Goal: Task Accomplishment & Management: Complete application form

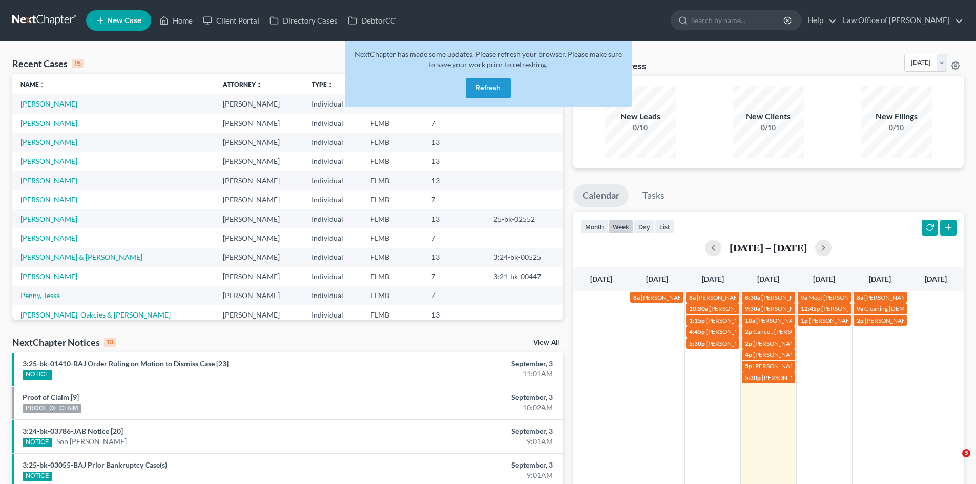
click at [480, 91] on button "Refresh" at bounding box center [487, 88] width 45 height 20
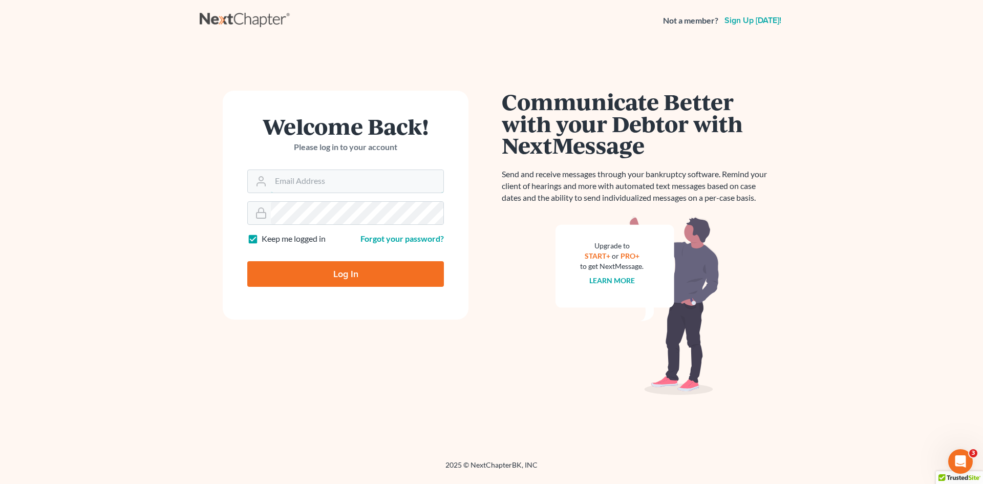
type input "Alicialodcm@gmail.com"
click at [312, 275] on input "Log In" at bounding box center [345, 274] width 197 height 26
type input "Thinking..."
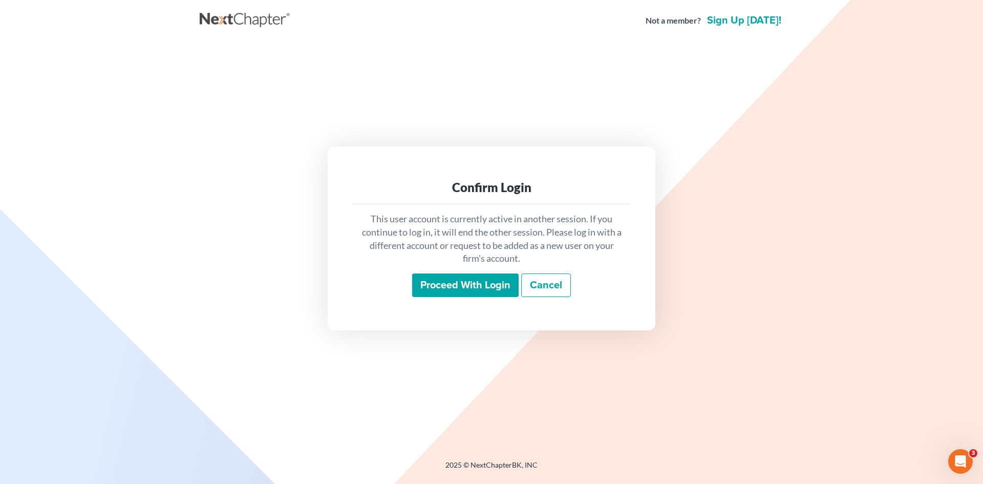
click at [493, 281] on input "Proceed with login" at bounding box center [465, 285] width 107 height 24
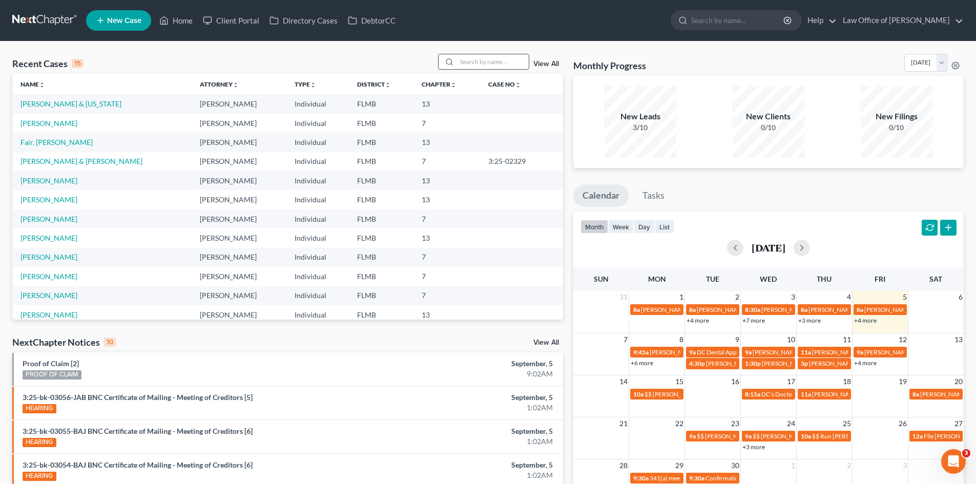
click at [474, 66] on input "search" at bounding box center [493, 61] width 72 height 15
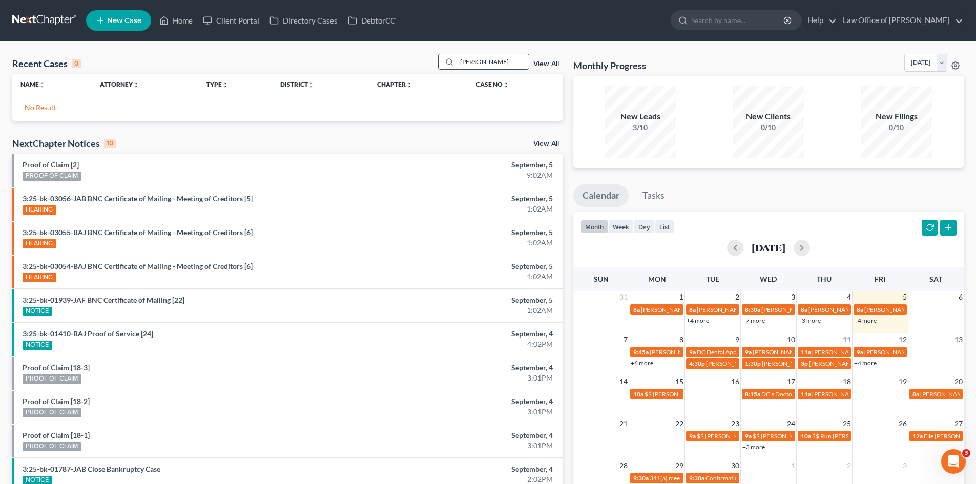
click at [449, 59] on div "[PERSON_NAME]" at bounding box center [483, 62] width 91 height 16
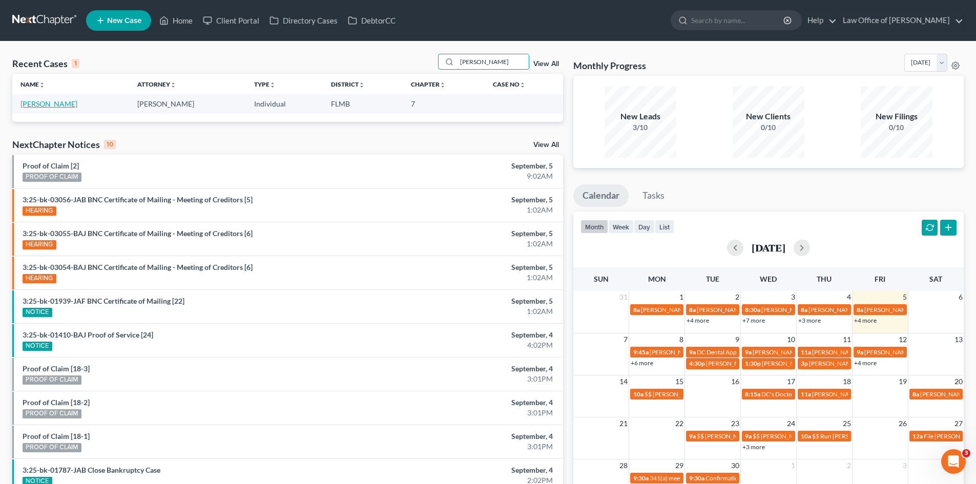
type input "[PERSON_NAME]"
click at [43, 104] on link "[PERSON_NAME]" at bounding box center [48, 103] width 57 height 9
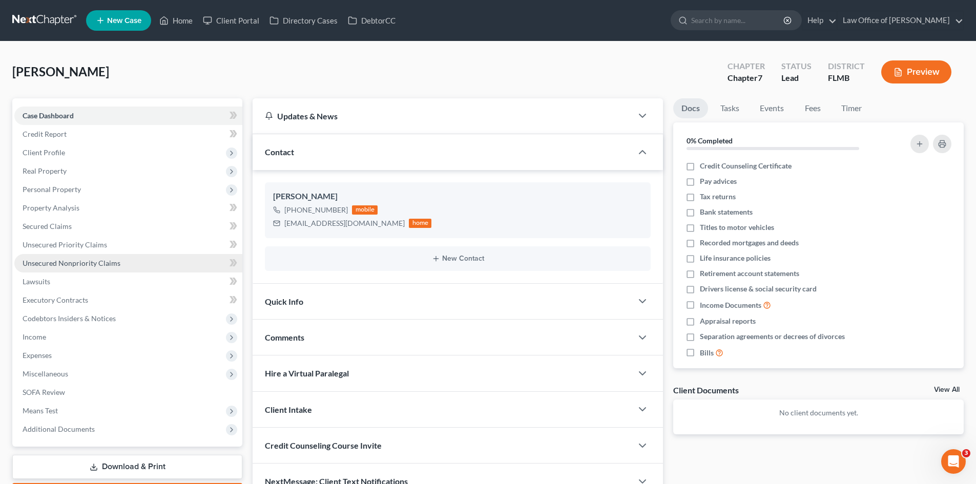
click at [69, 256] on link "Unsecured Nonpriority Claims" at bounding box center [128, 263] width 228 height 18
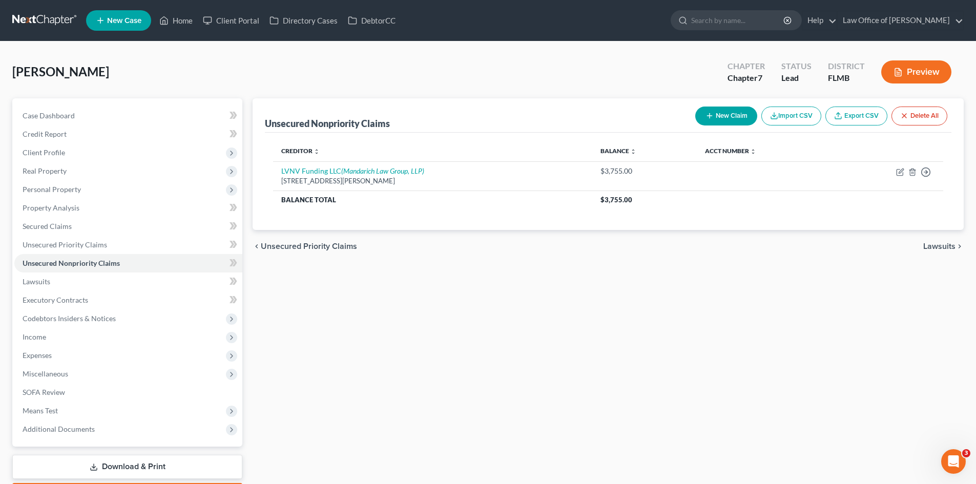
click at [726, 112] on button "New Claim" at bounding box center [726, 116] width 62 height 19
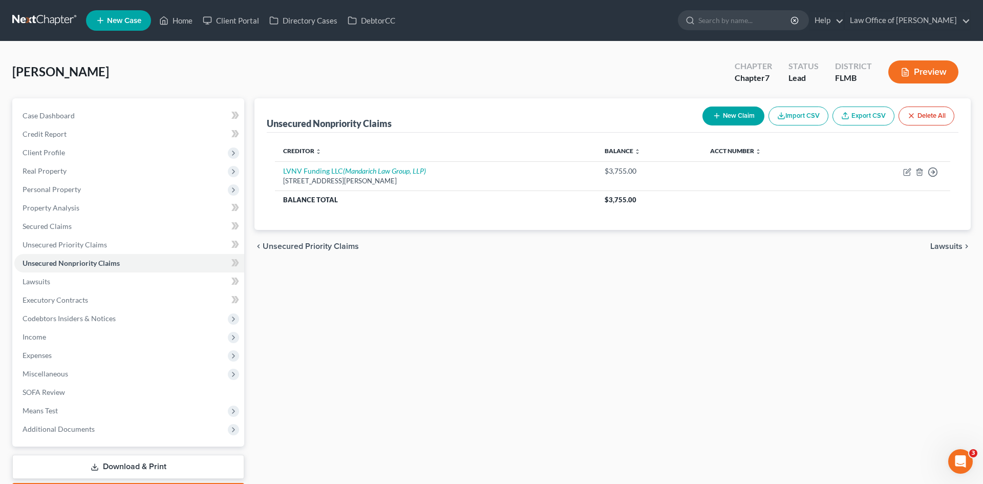
select select "0"
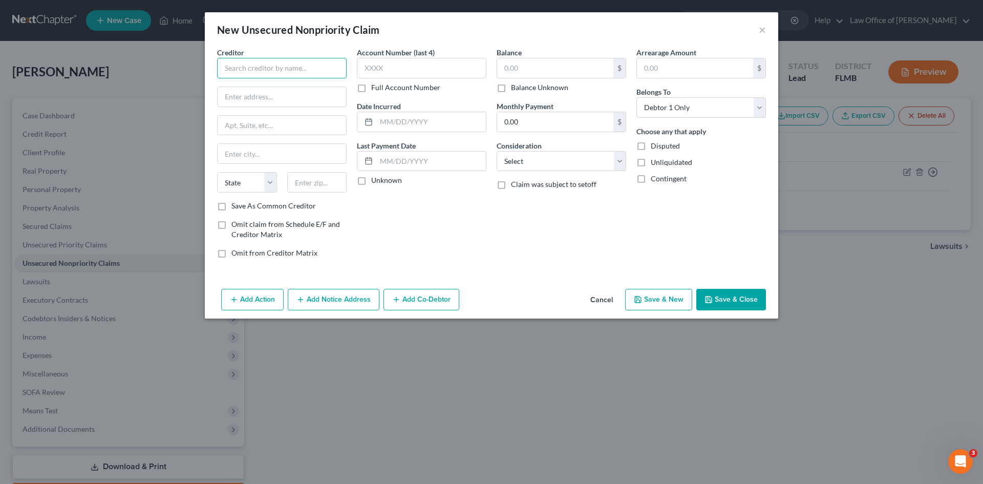
click at [243, 65] on input "text" at bounding box center [282, 68] width 130 height 20
drag, startPoint x: 281, startPoint y: 67, endPoint x: 199, endPoint y: 62, distance: 82.1
click at [199, 62] on div "New Unsecured Nonpriority Claim × Creditor * [PERSON_NAME] and [PERSON_NAME] St…" at bounding box center [491, 242] width 983 height 484
paste input "[STREET_ADDRESS]"
type input "[STREET_ADDRESS]"
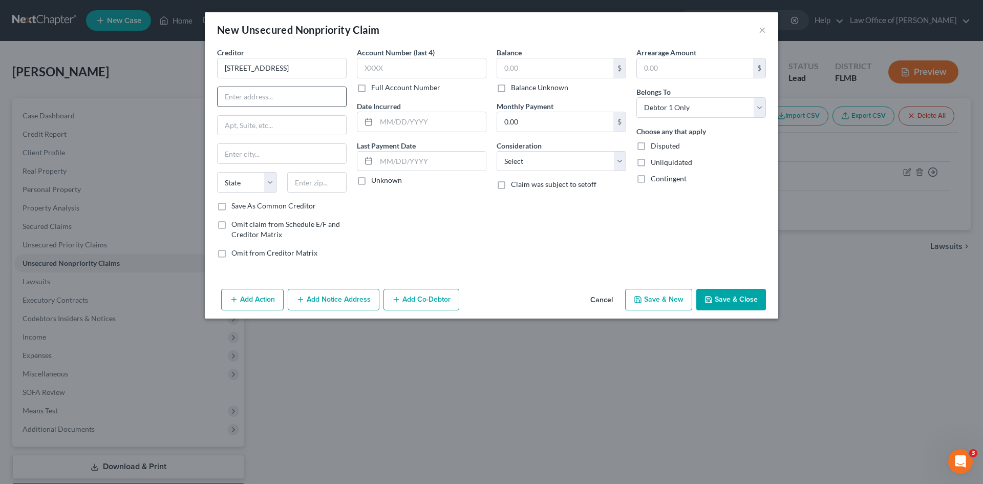
click at [267, 91] on input "text" at bounding box center [282, 96] width 129 height 19
paste input "[STREET_ADDRESS]"
type input "[STREET_ADDRESS]"
drag, startPoint x: 277, startPoint y: 70, endPoint x: 207, endPoint y: 71, distance: 69.7
click at [209, 71] on div "Creditor * [STREET_ADDRESS][GEOGRAPHIC_DATA][STREET_ADDRESS][US_STATE] CO [GEOG…" at bounding box center [492, 166] width 574 height 238
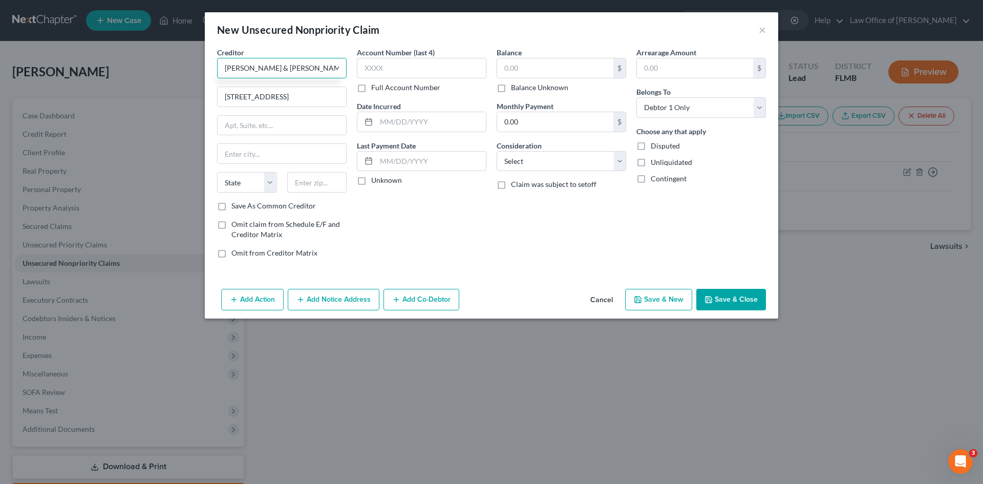
type input "[PERSON_NAME] & [PERSON_NAME] Associates, Inc."
click at [231, 206] on label "Save As Common Creditor" at bounding box center [273, 206] width 84 height 10
click at [236, 206] on input "Save As Common Creditor" at bounding box center [239, 204] width 7 height 7
checkbox input "true"
type input "[PERSON_NAME] & [PERSON_NAME] Associates, Inc."
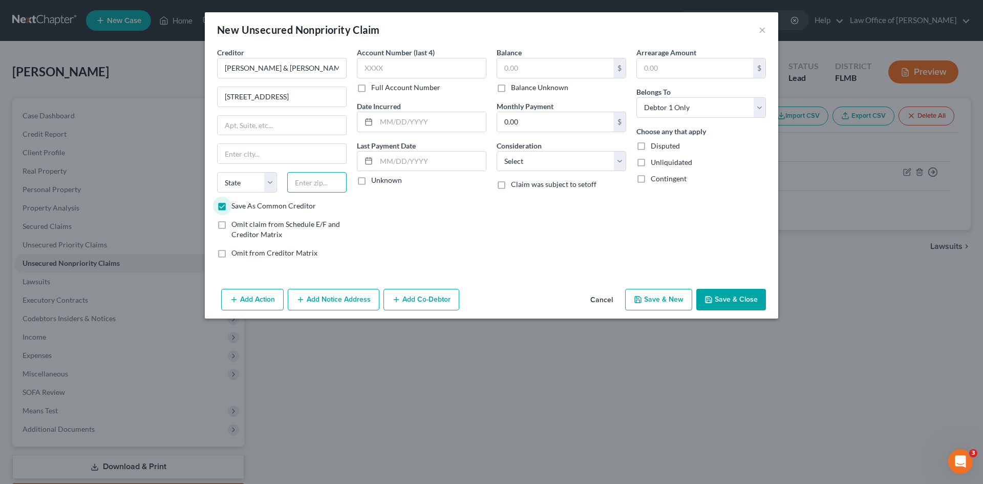
click at [322, 189] on input "text" at bounding box center [317, 182] width 60 height 20
paste input "19053"
type input "19053"
click at [437, 230] on div "Account Number (last 4) Full Account Number Date Incurred Last Payment Date Unk…" at bounding box center [422, 156] width 140 height 219
type input "Feasterville Trevose"
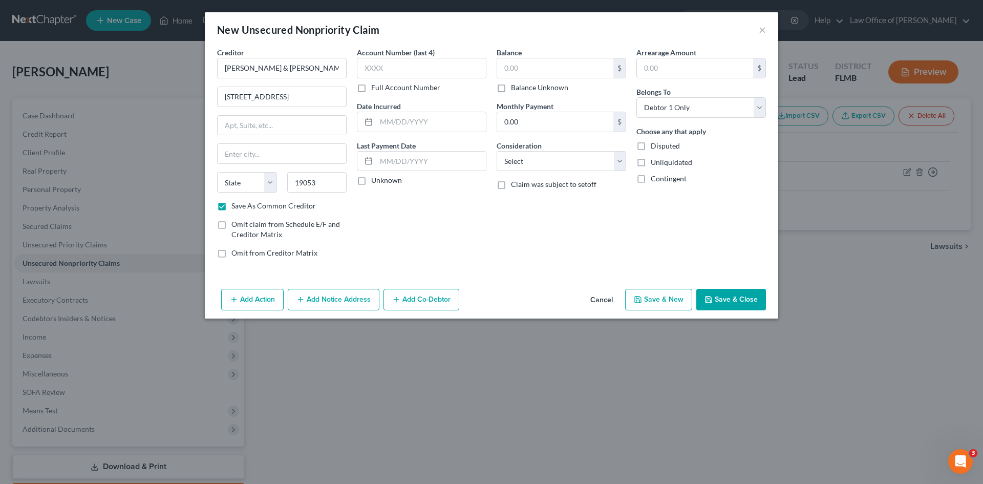
select select "39"
click at [306, 121] on input "text" at bounding box center [282, 125] width 129 height 19
type input "Suite 170"
drag, startPoint x: 282, startPoint y: 95, endPoint x: 369, endPoint y: 94, distance: 87.6
click at [368, 94] on div "Creditor * [PERSON_NAME] & [PERSON_NAME] Associates, Inc. [STREET_ADDRESS][GEOG…" at bounding box center [491, 156] width 559 height 219
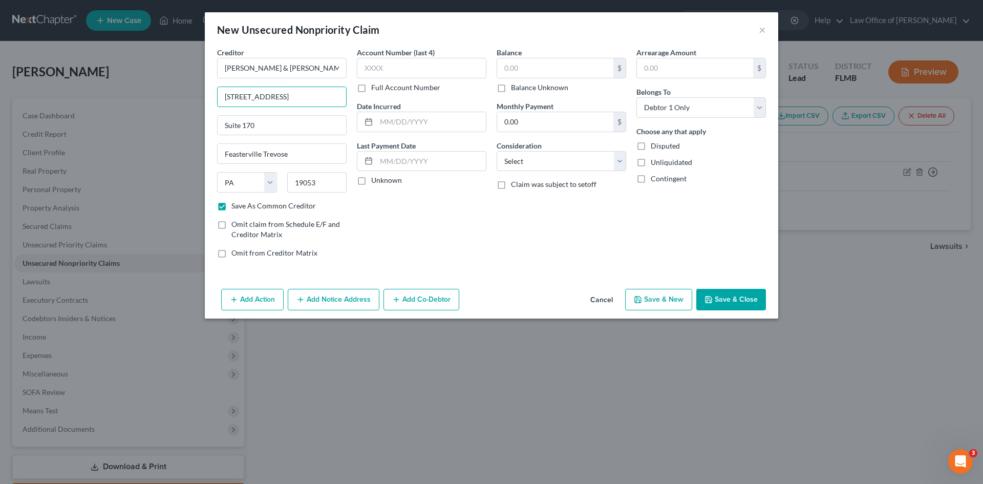
type input "[STREET_ADDRESS]"
click at [468, 229] on div "Account Number (last 4) Full Account Number Date Incurred Last Payment Date Unk…" at bounding box center [422, 156] width 140 height 219
click at [536, 67] on input "text" at bounding box center [555, 67] width 116 height 19
click at [511, 88] on label "Balance Unknown" at bounding box center [539, 87] width 57 height 10
click at [515, 88] on input "Balance Unknown" at bounding box center [518, 85] width 7 height 7
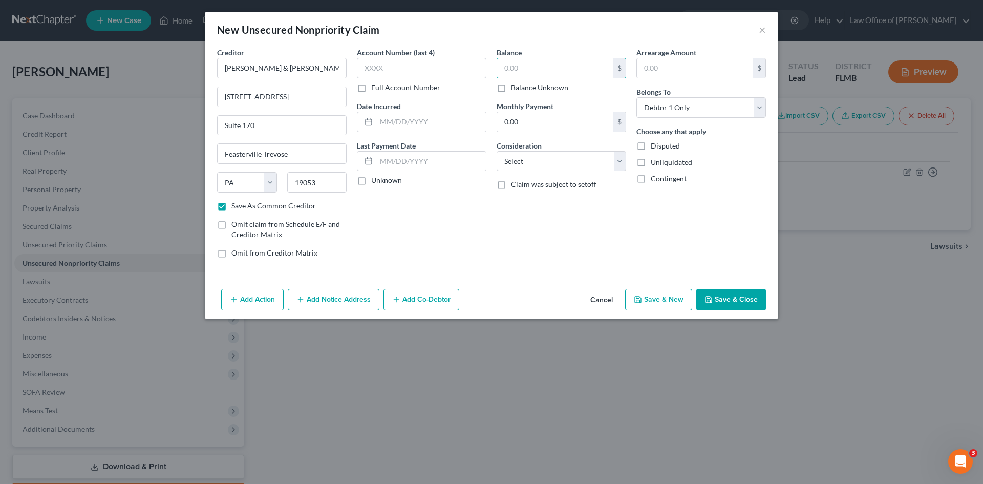
checkbox input "true"
type input "0.00"
click at [471, 219] on div "Account Number (last 4) Full Account Number Date Incurred Last Payment Date Unk…" at bounding box center [422, 156] width 140 height 219
click at [714, 298] on button "Save & Close" at bounding box center [731, 300] width 70 height 22
checkbox input "false"
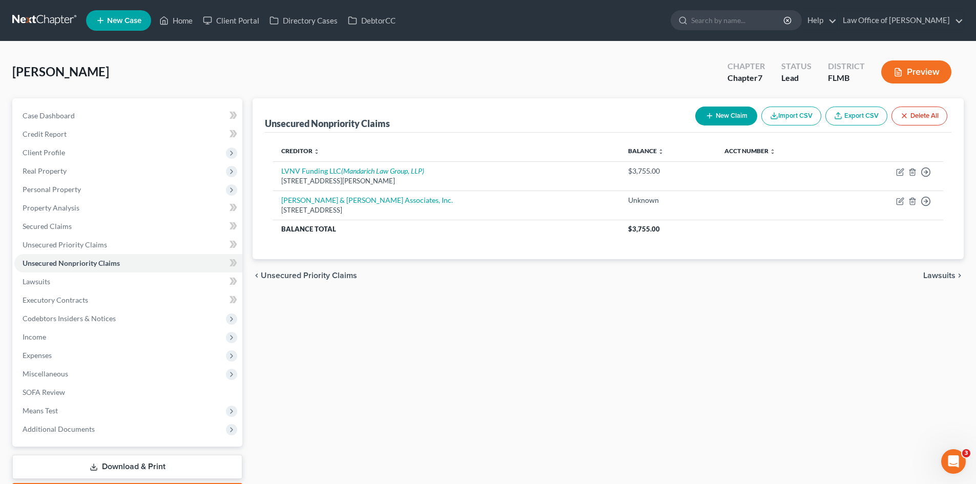
click at [712, 118] on button "New Claim" at bounding box center [726, 116] width 62 height 19
select select "0"
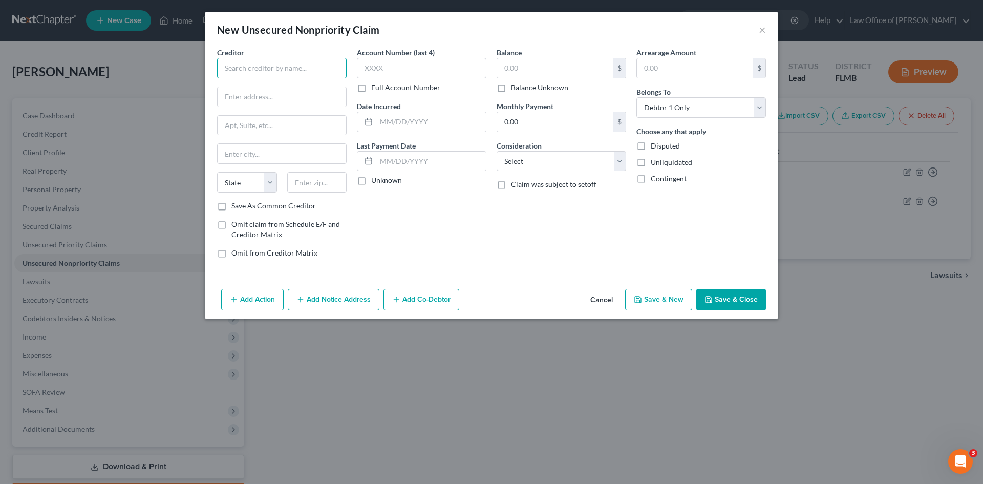
click at [268, 64] on input "text" at bounding box center [282, 68] width 130 height 20
paste input "Financial Recovery Services"
type input "Financial Recovery Services"
click at [334, 182] on input "text" at bounding box center [317, 182] width 60 height 20
paste input "55435"
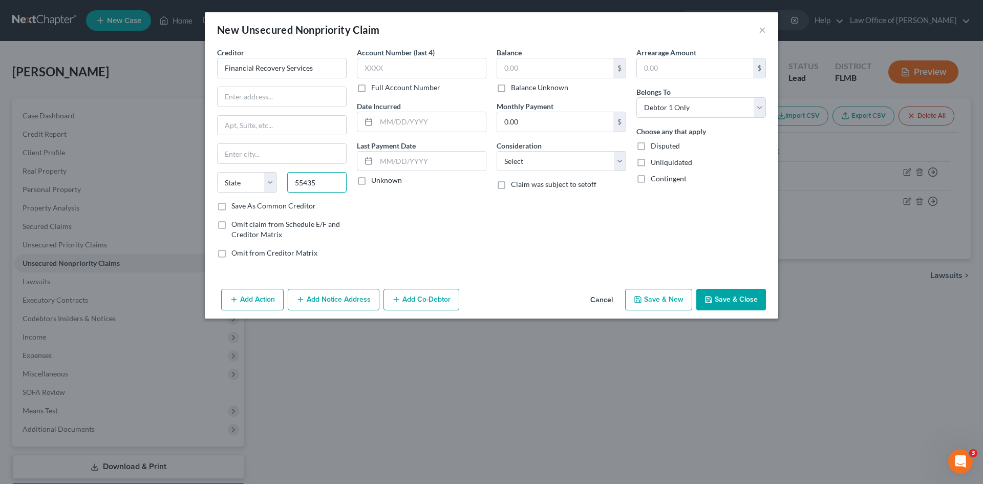
type input "55435"
type input "[GEOGRAPHIC_DATA]"
select select "24"
click at [231, 209] on label "Save As Common Creditor" at bounding box center [273, 206] width 84 height 10
click at [236, 207] on input "Save As Common Creditor" at bounding box center [239, 204] width 7 height 7
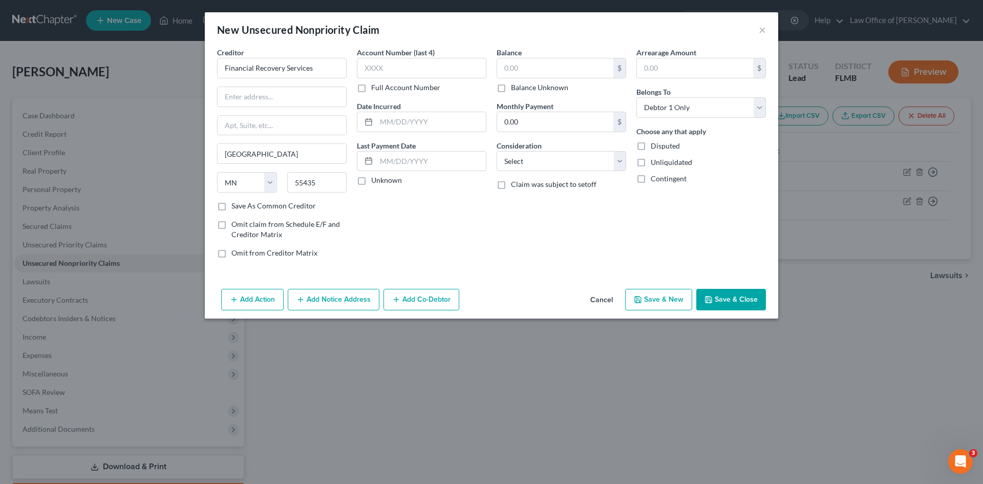
checkbox input "true"
click at [401, 219] on div "Account Number (last 4) Full Account Number Date Incurred Last Payment Date Unk…" at bounding box center [422, 156] width 140 height 219
click at [262, 92] on input "text" at bounding box center [282, 96] width 129 height 19
paste input "[STREET_ADDRESS]"
type input "[STREET_ADDRESS]"
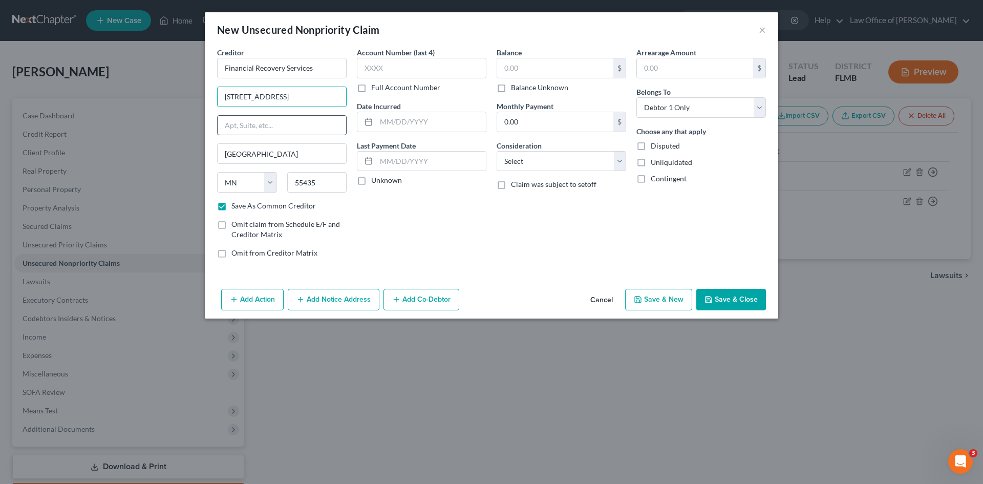
click at [285, 130] on input "text" at bounding box center [282, 125] width 129 height 19
type input "Suite 200"
click at [315, 99] on input "[STREET_ADDRESS]" at bounding box center [282, 96] width 129 height 19
type input "[STREET_ADDRESS]"
click at [449, 237] on div "Account Number (last 4) Full Account Number Date Incurred Last Payment Date Unk…" at bounding box center [422, 156] width 140 height 219
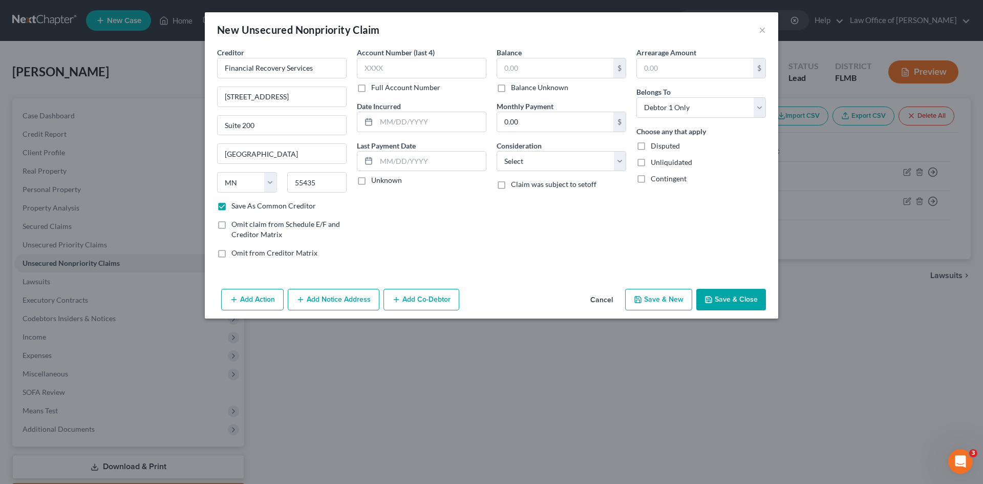
click at [511, 91] on label "Balance Unknown" at bounding box center [539, 87] width 57 height 10
click at [515, 89] on input "Balance Unknown" at bounding box center [518, 85] width 7 height 7
checkbox input "true"
type input "0.00"
click at [729, 301] on button "Save & Close" at bounding box center [731, 300] width 70 height 22
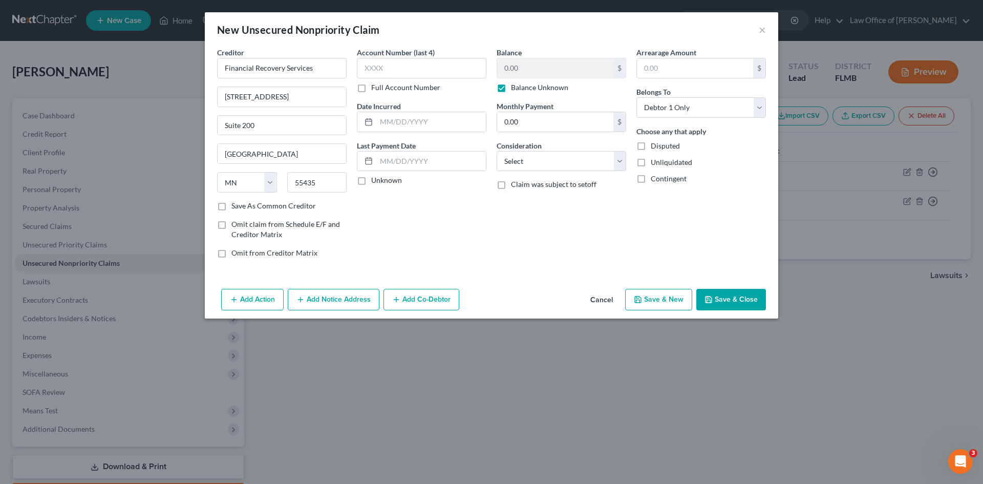
checkbox input "false"
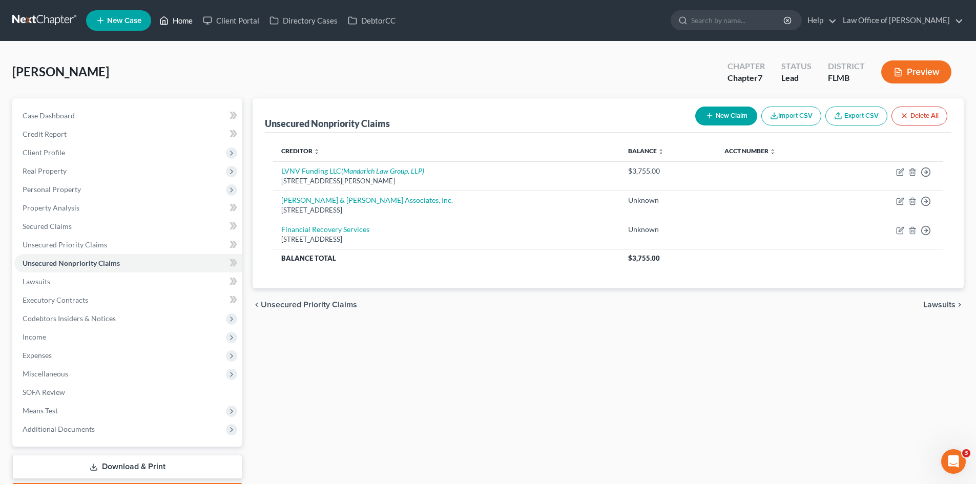
click at [187, 20] on link "Home" at bounding box center [176, 20] width 44 height 18
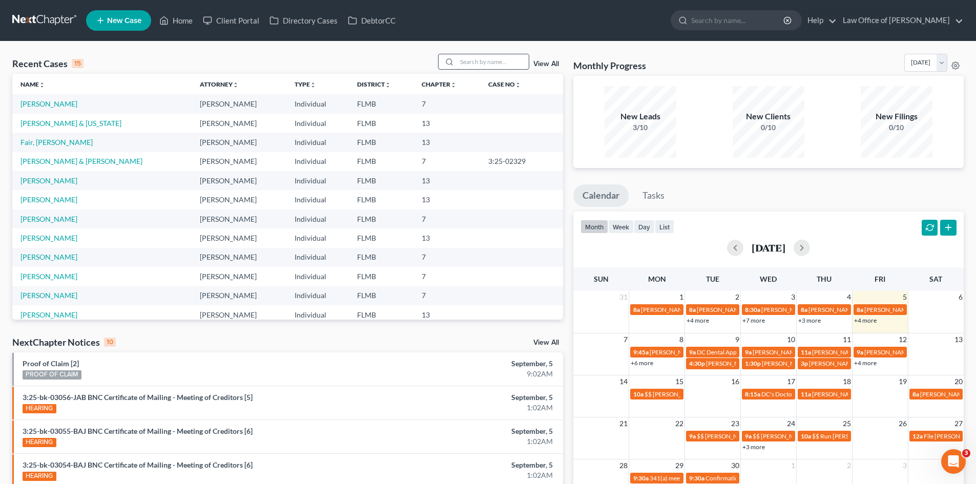
click at [480, 61] on input "search" at bounding box center [493, 61] width 72 height 15
type input "seagrov"
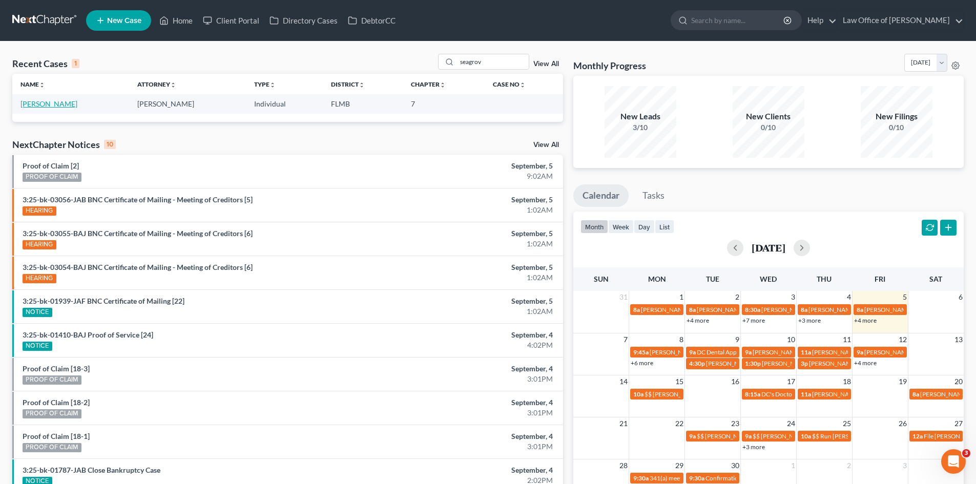
click at [58, 105] on link "[PERSON_NAME]" at bounding box center [48, 103] width 57 height 9
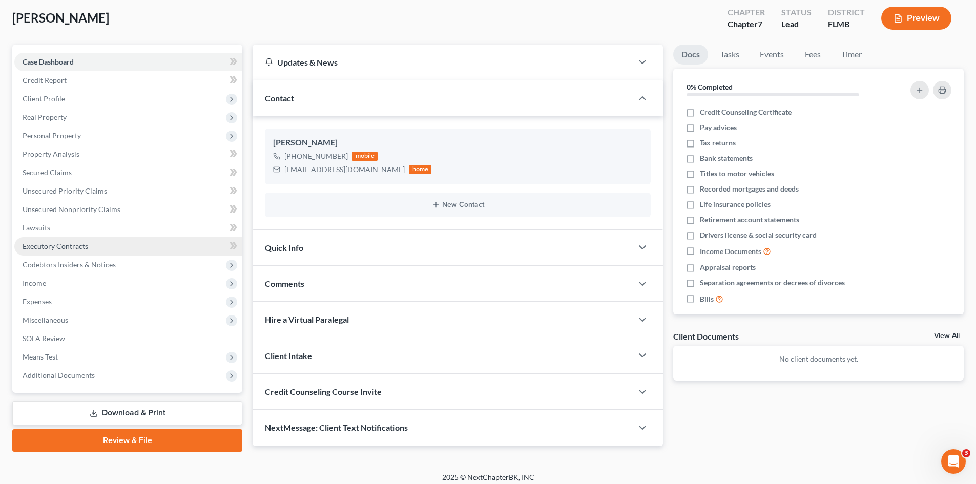
scroll to position [60, 0]
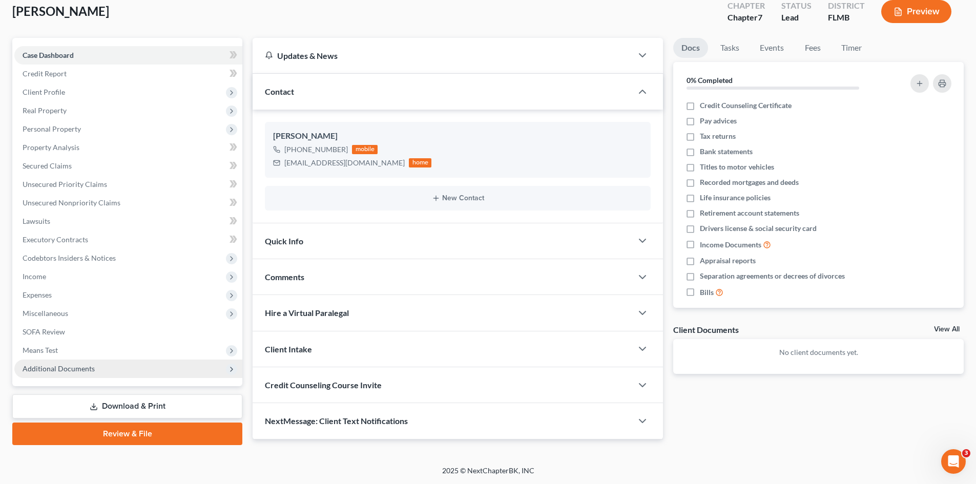
click at [71, 367] on span "Additional Documents" at bounding box center [59, 368] width 72 height 9
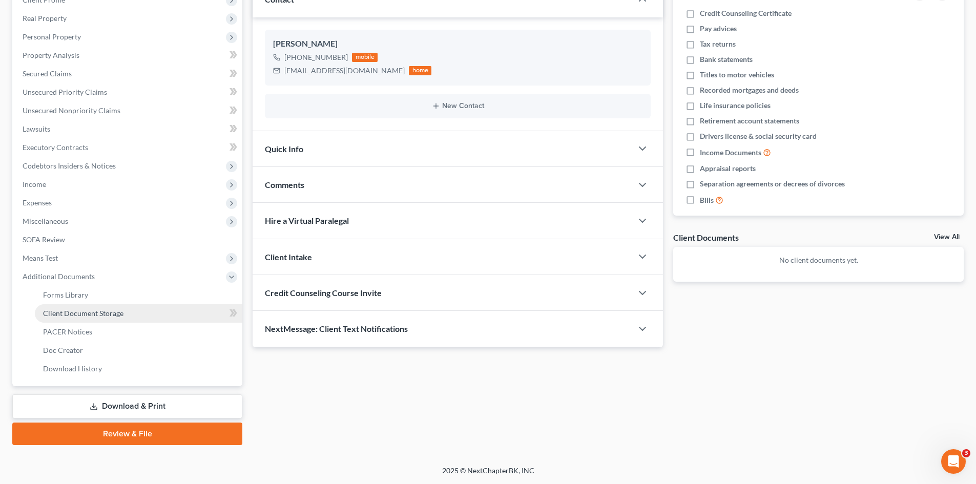
click at [105, 316] on span "Client Document Storage" at bounding box center [83, 313] width 80 height 9
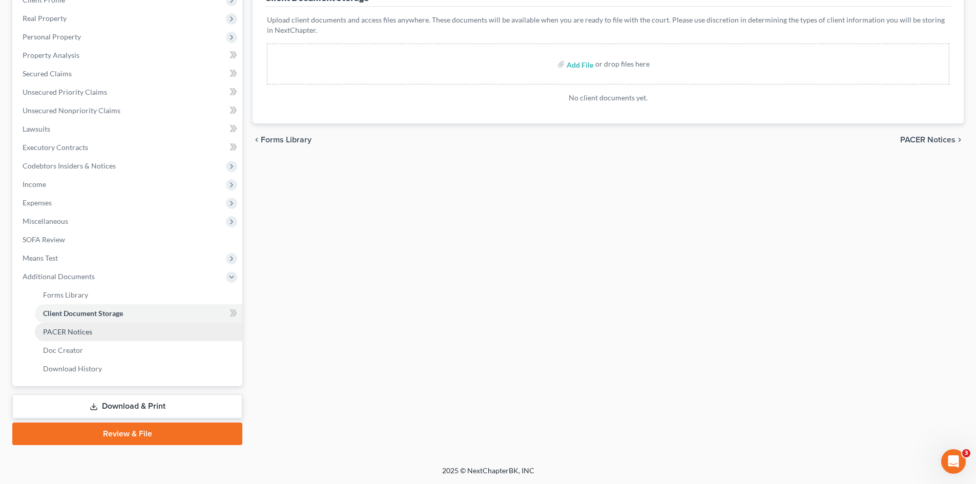
click at [83, 334] on span "PACER Notices" at bounding box center [67, 331] width 49 height 9
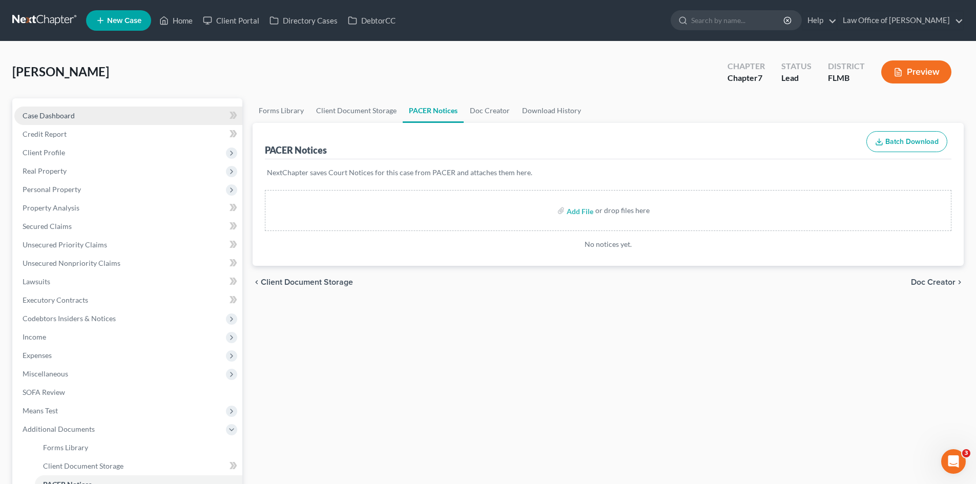
click at [112, 119] on link "Case Dashboard" at bounding box center [128, 116] width 228 height 18
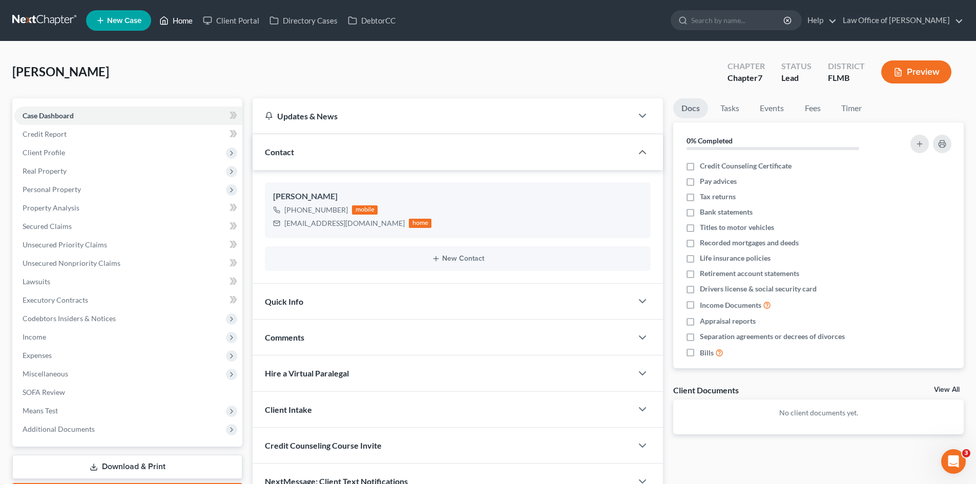
drag, startPoint x: 177, startPoint y: 15, endPoint x: 164, endPoint y: 18, distance: 13.2
click at [177, 15] on link "Home" at bounding box center [176, 20] width 44 height 18
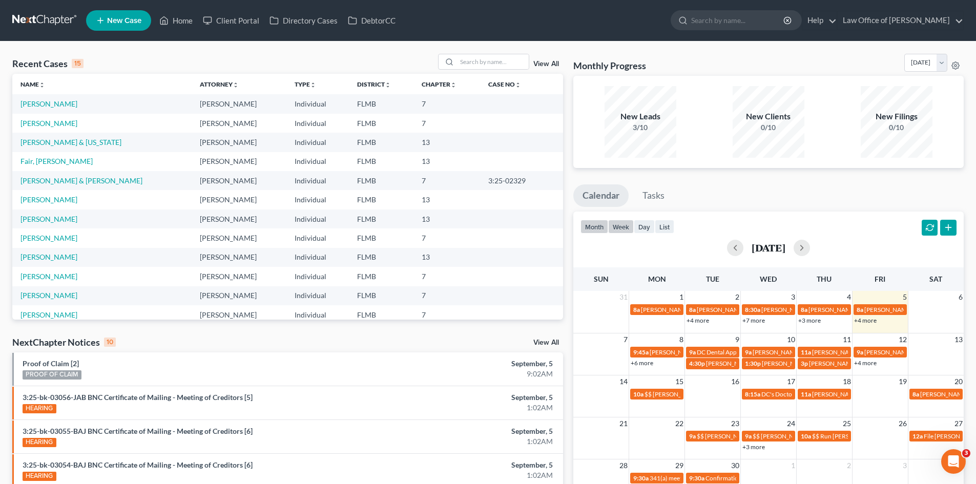
click at [623, 229] on button "week" at bounding box center [621, 227] width 26 height 14
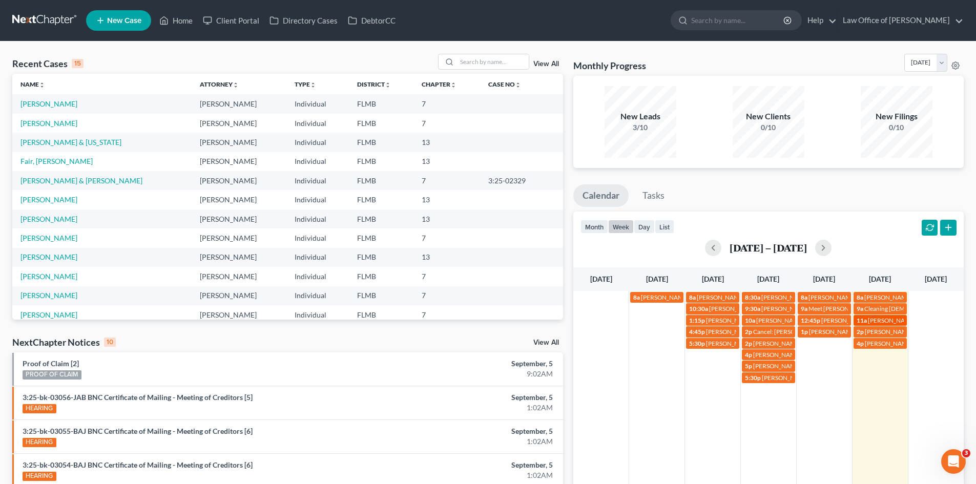
click at [893, 322] on span "[PERSON_NAME]" at bounding box center [891, 320] width 48 height 8
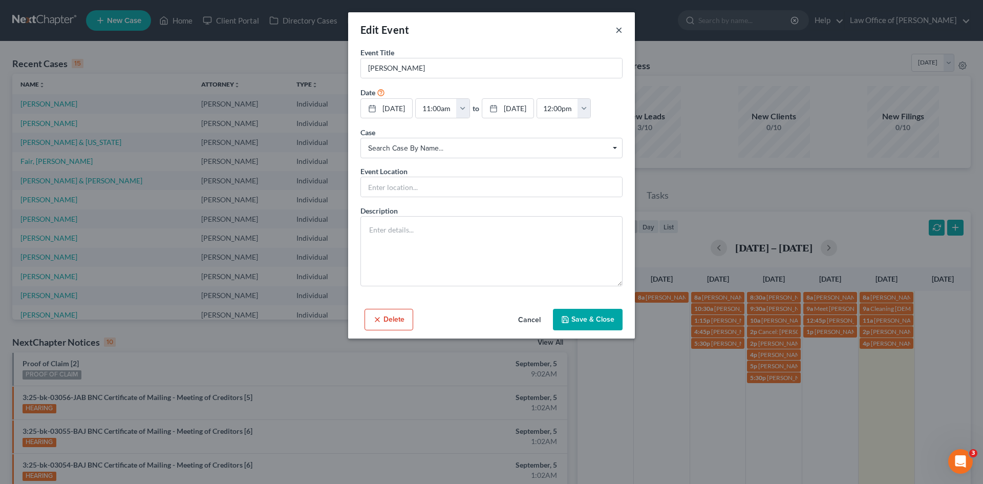
click at [620, 31] on button "×" at bounding box center [619, 30] width 7 height 12
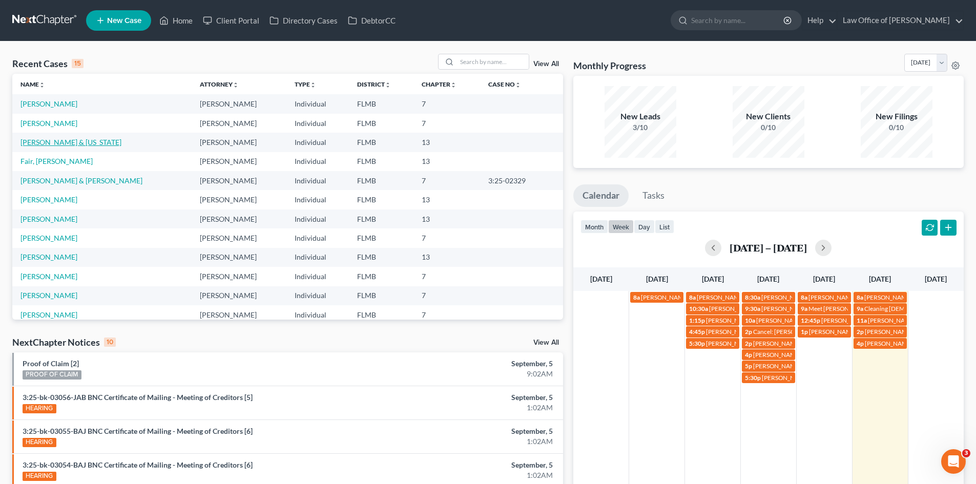
click at [47, 142] on link "[PERSON_NAME] & [US_STATE]" at bounding box center [70, 142] width 101 height 9
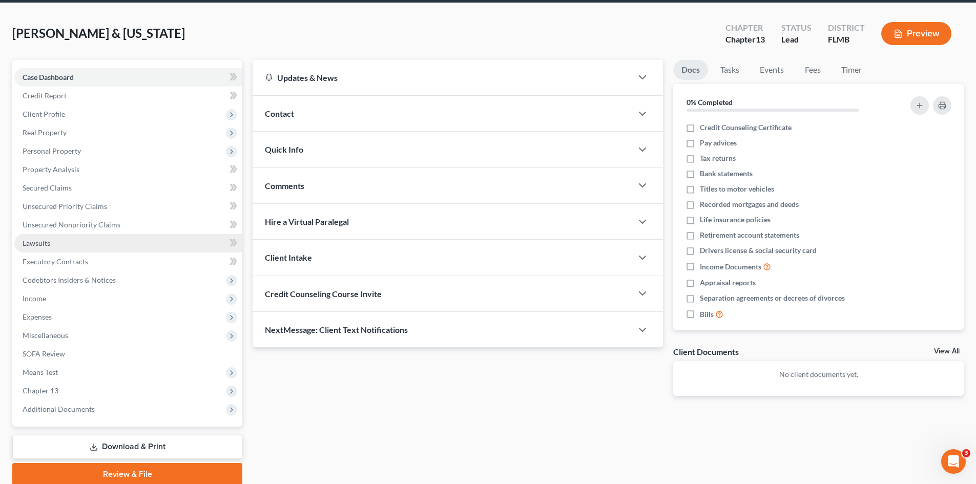
scroll to position [79, 0]
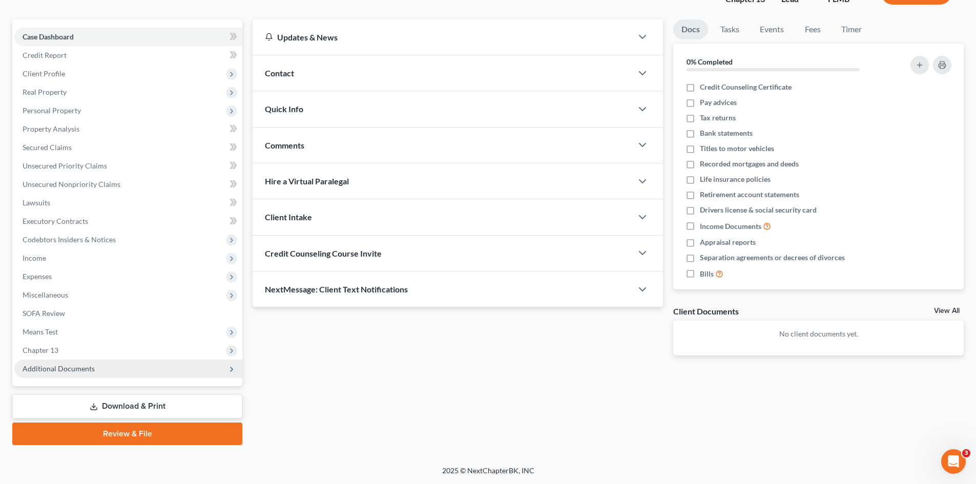
click at [78, 362] on span "Additional Documents" at bounding box center [128, 368] width 228 height 18
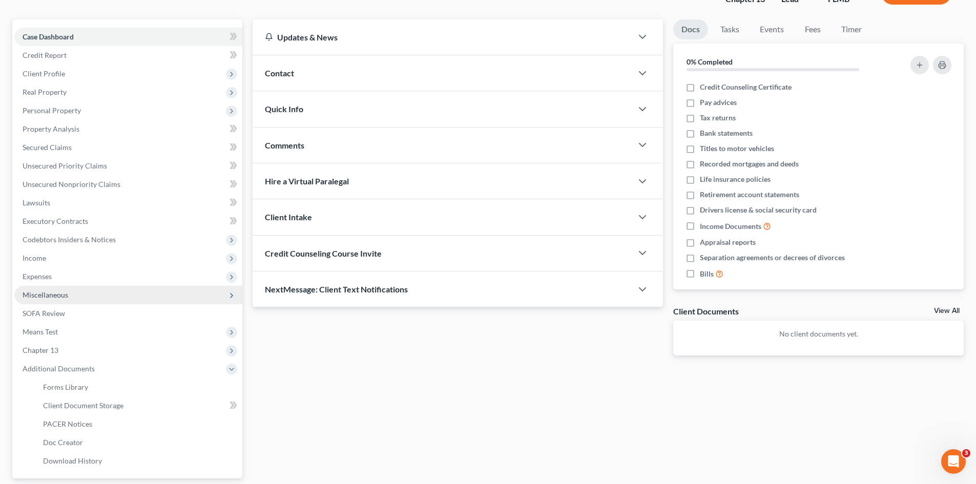
click at [72, 297] on span "Miscellaneous" at bounding box center [128, 295] width 228 height 18
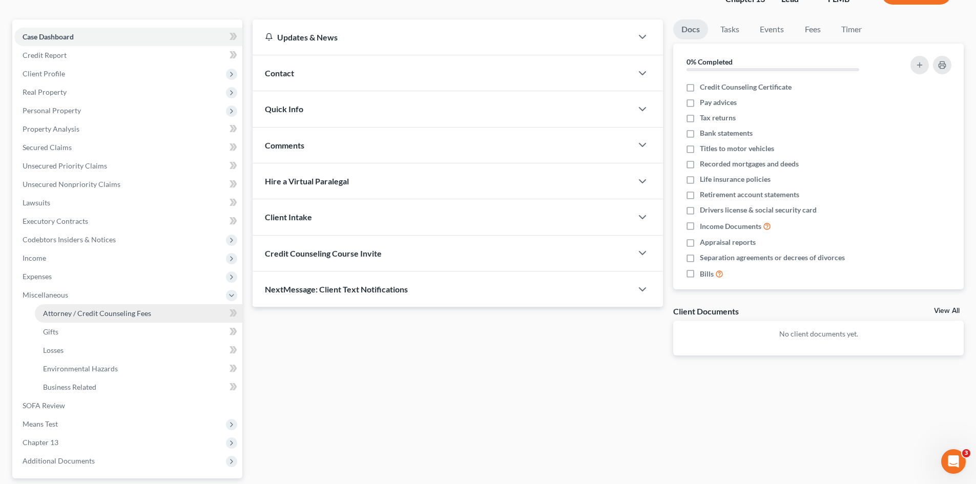
click at [82, 317] on span "Attorney / Credit Counseling Fees" at bounding box center [97, 313] width 108 height 9
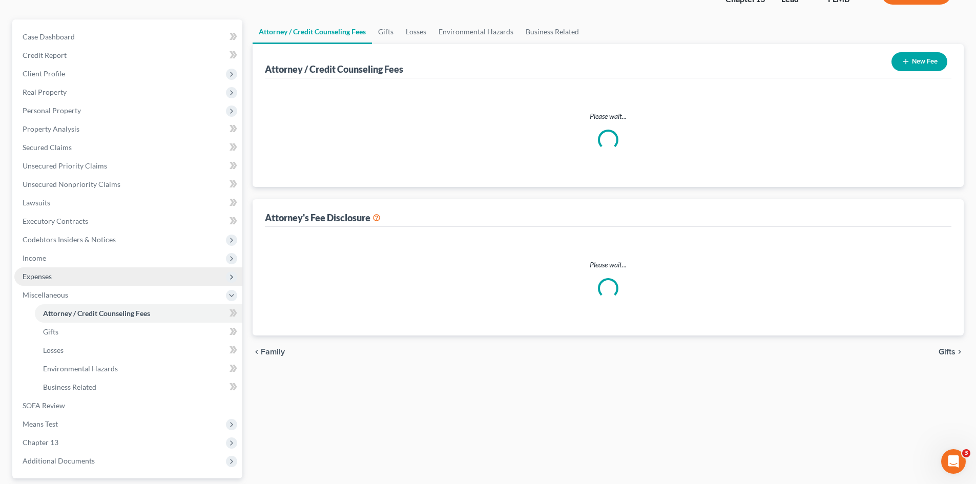
scroll to position [31, 0]
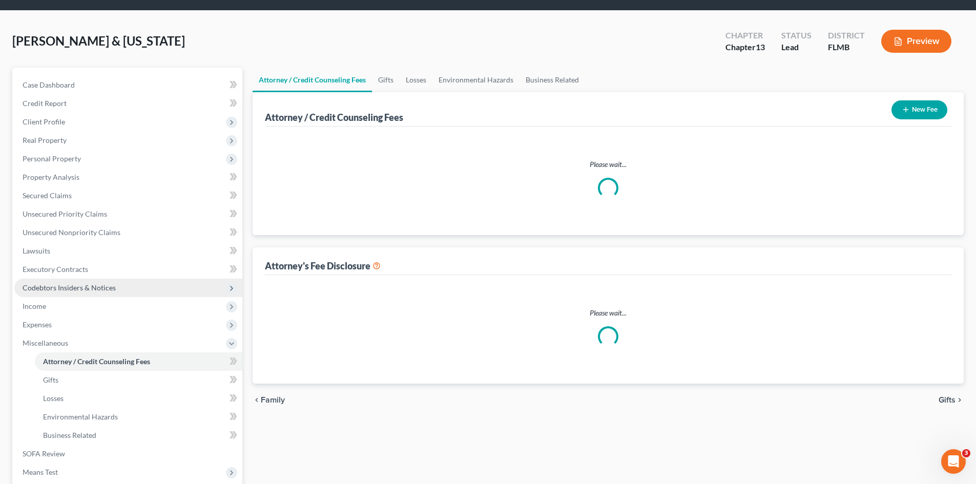
select select "0"
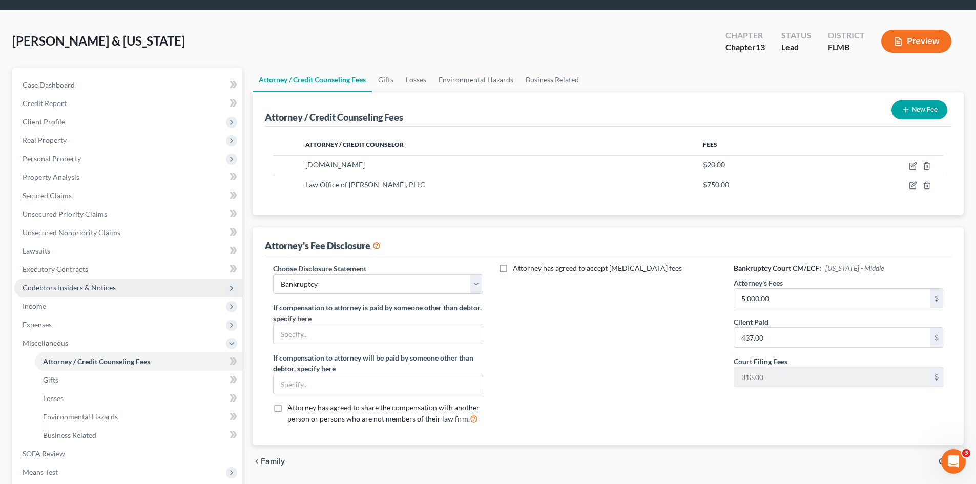
scroll to position [0, 0]
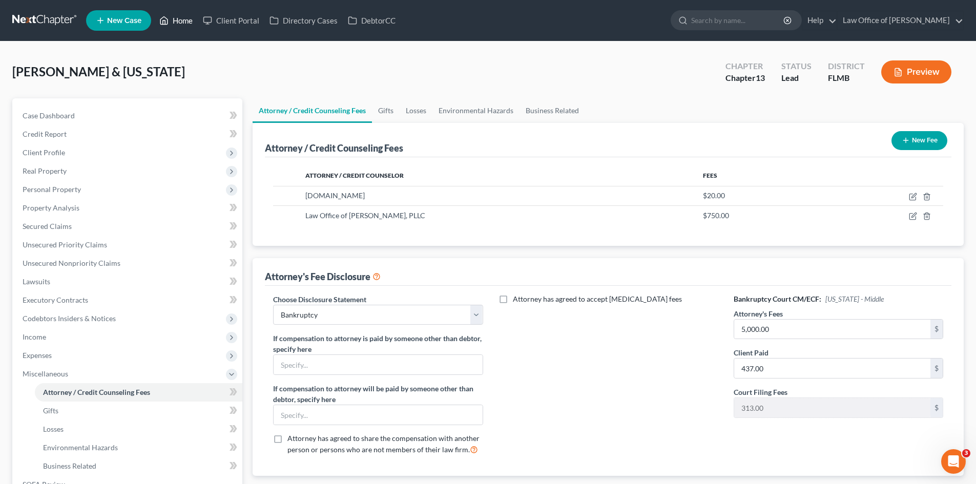
click at [164, 21] on icon at bounding box center [163, 20] width 9 height 12
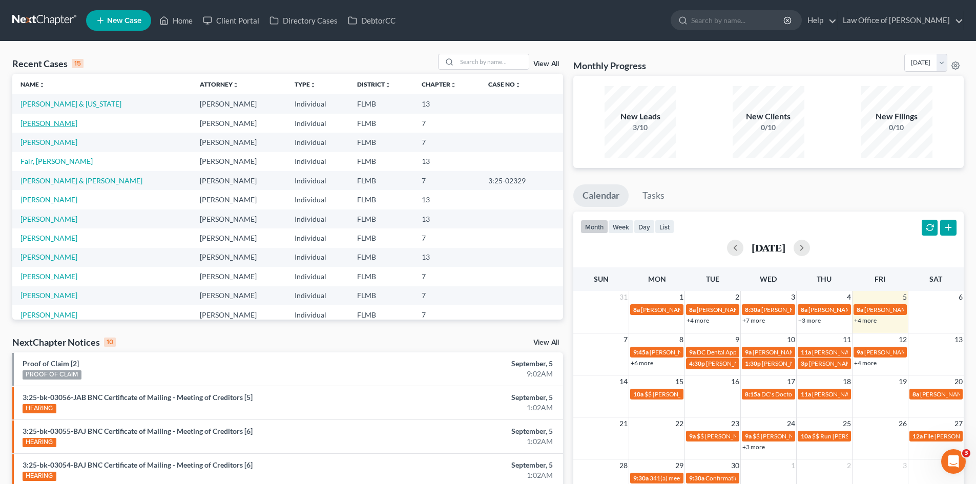
click at [58, 120] on link "[PERSON_NAME]" at bounding box center [48, 123] width 57 height 9
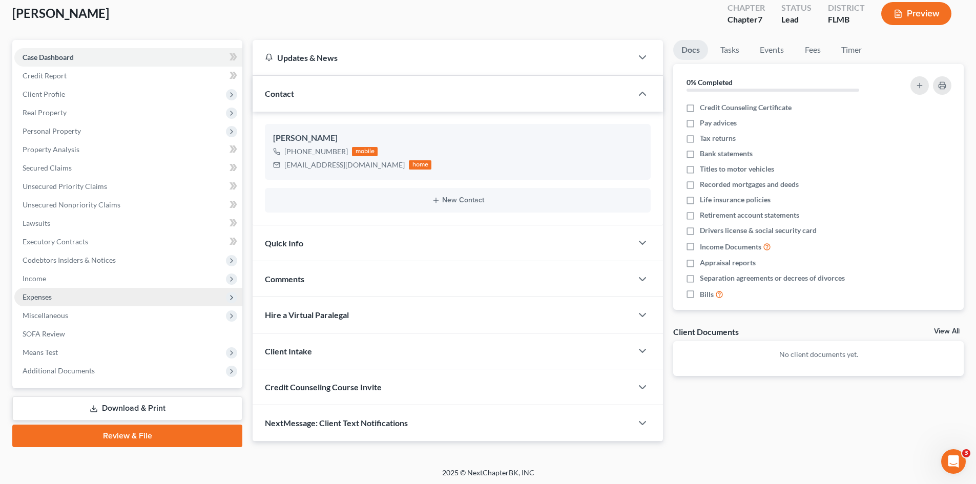
scroll to position [60, 0]
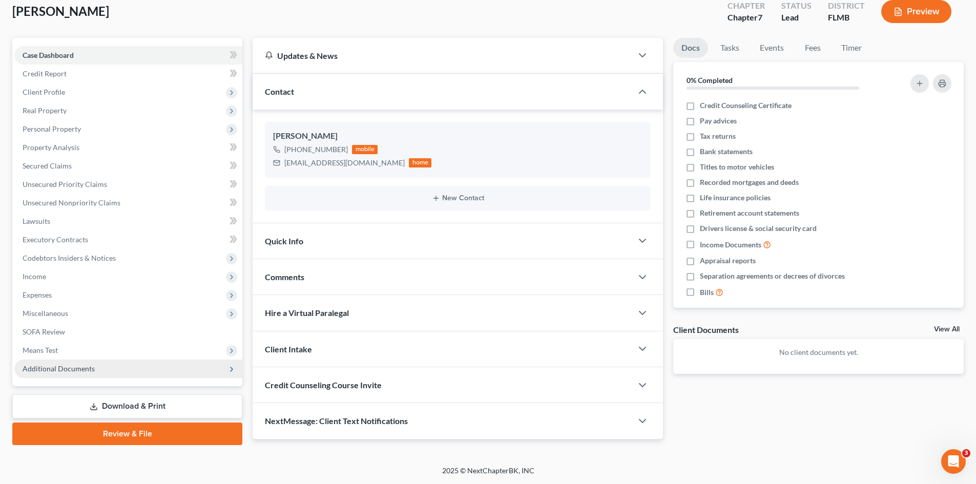
click at [59, 365] on span "Additional Documents" at bounding box center [59, 368] width 72 height 9
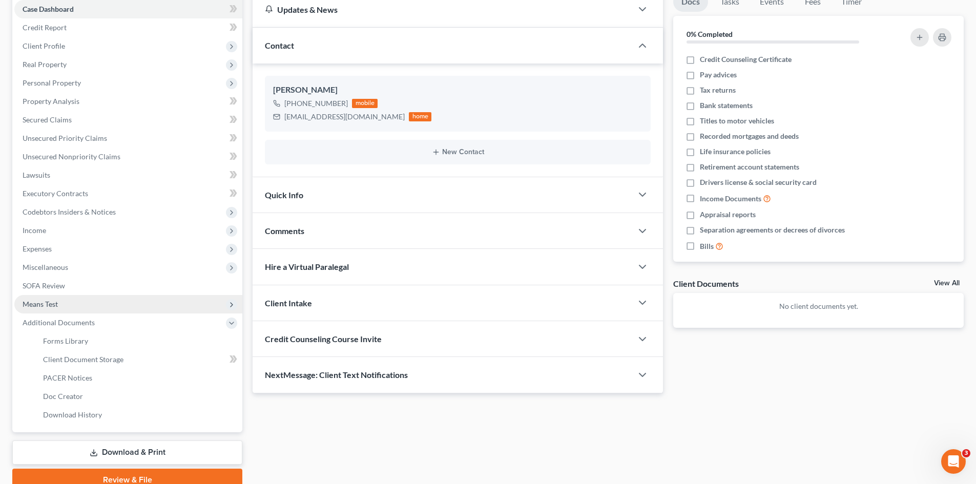
scroll to position [153, 0]
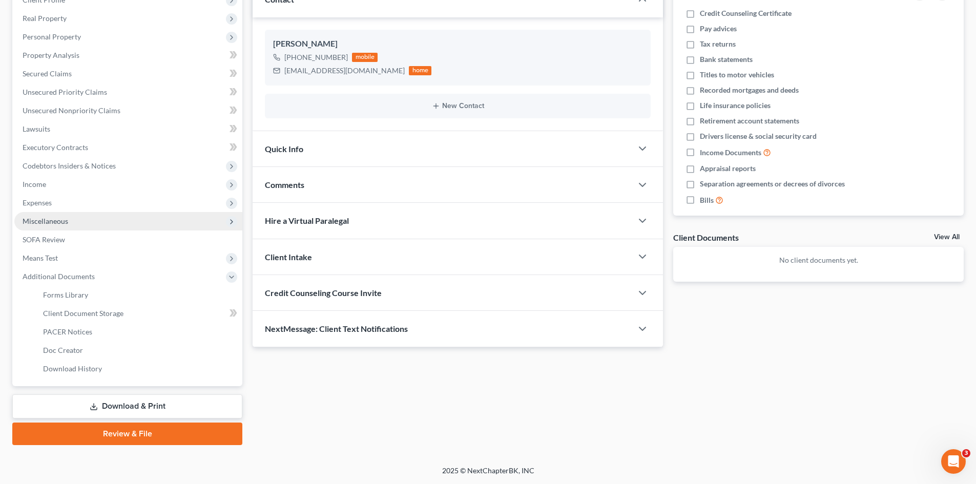
click at [68, 221] on span "Miscellaneous" at bounding box center [128, 221] width 228 height 18
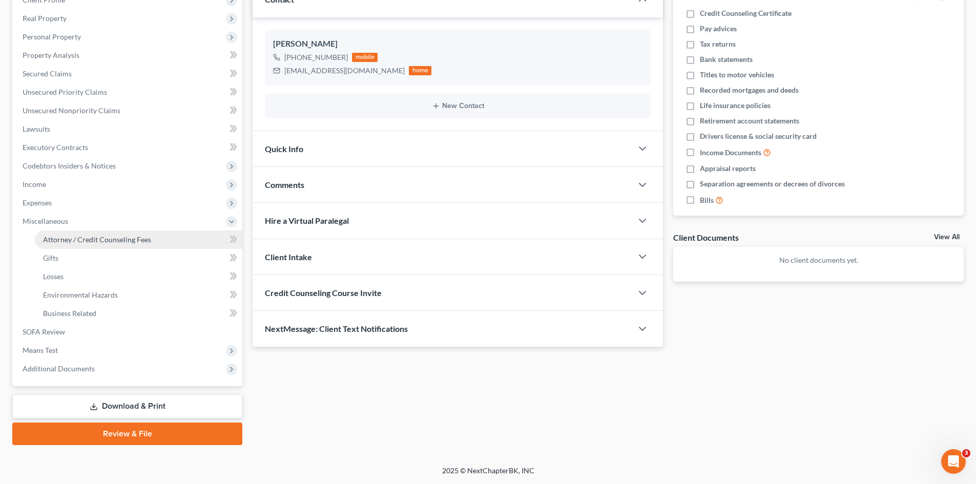
click at [86, 238] on span "Attorney / Credit Counseling Fees" at bounding box center [97, 239] width 108 height 9
select select "0"
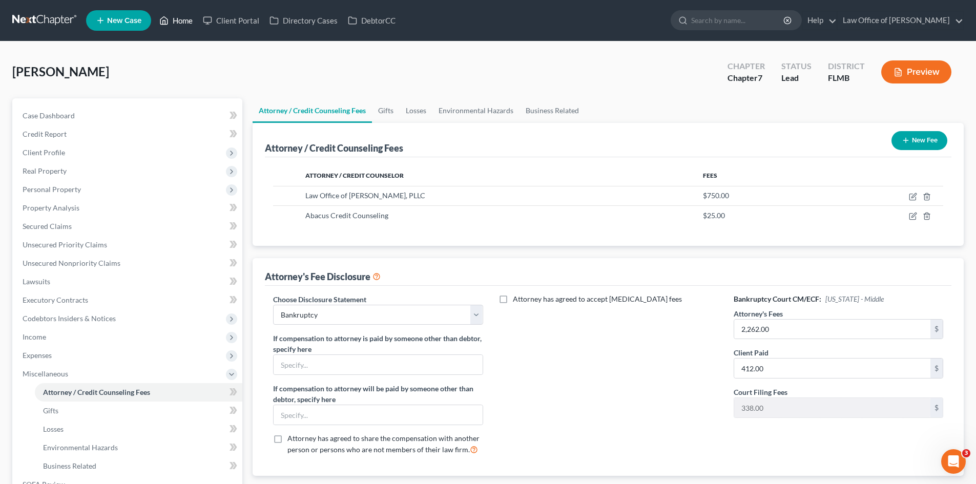
click at [190, 25] on link "Home" at bounding box center [176, 20] width 44 height 18
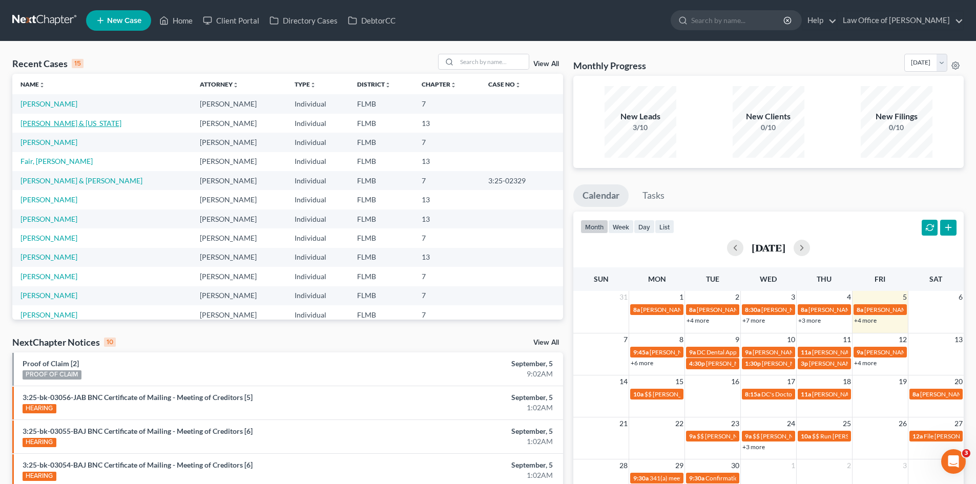
click at [71, 126] on link "[PERSON_NAME] & [US_STATE]" at bounding box center [70, 123] width 101 height 9
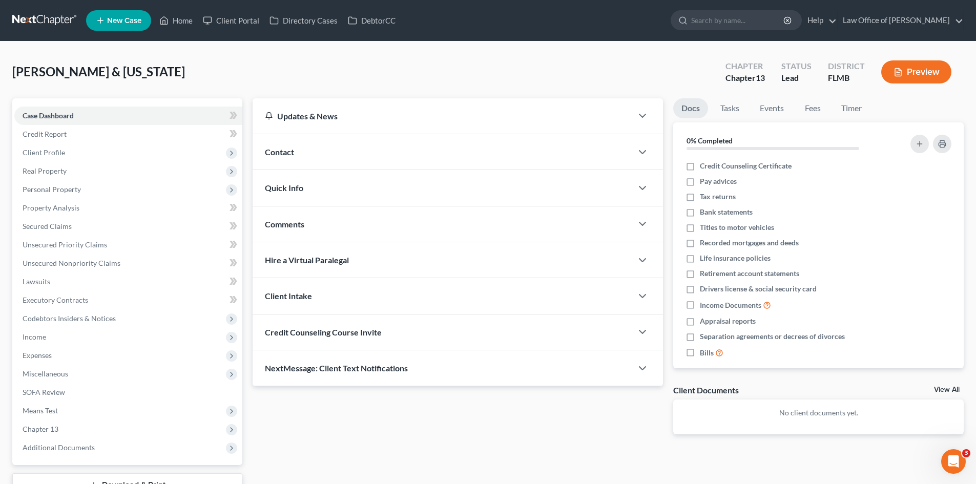
drag, startPoint x: 295, startPoint y: 147, endPoint x: 303, endPoint y: 147, distance: 7.7
click at [295, 147] on div "Contact" at bounding box center [441, 151] width 379 height 35
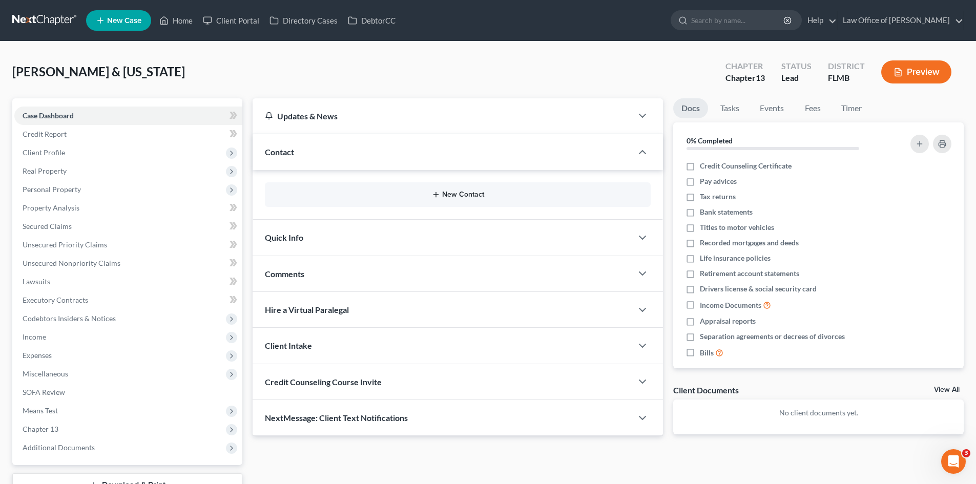
click at [458, 199] on button "New Contact" at bounding box center [457, 194] width 369 height 8
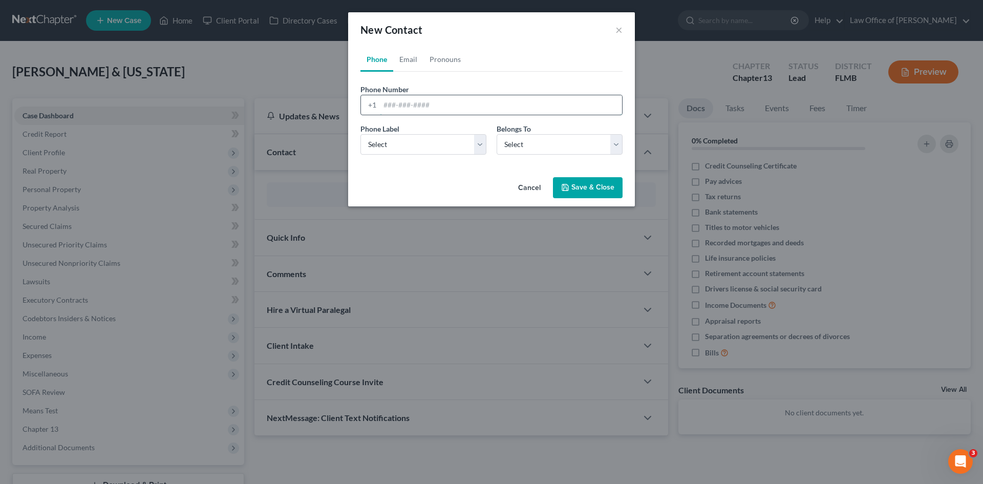
click at [401, 107] on input "tel" at bounding box center [501, 104] width 242 height 19
type input "9046076803"
click at [422, 140] on select "Select Mobile Home Work Other" at bounding box center [424, 144] width 126 height 20
select select "0"
click at [361, 134] on select "Select Mobile Home Work Other" at bounding box center [424, 144] width 126 height 20
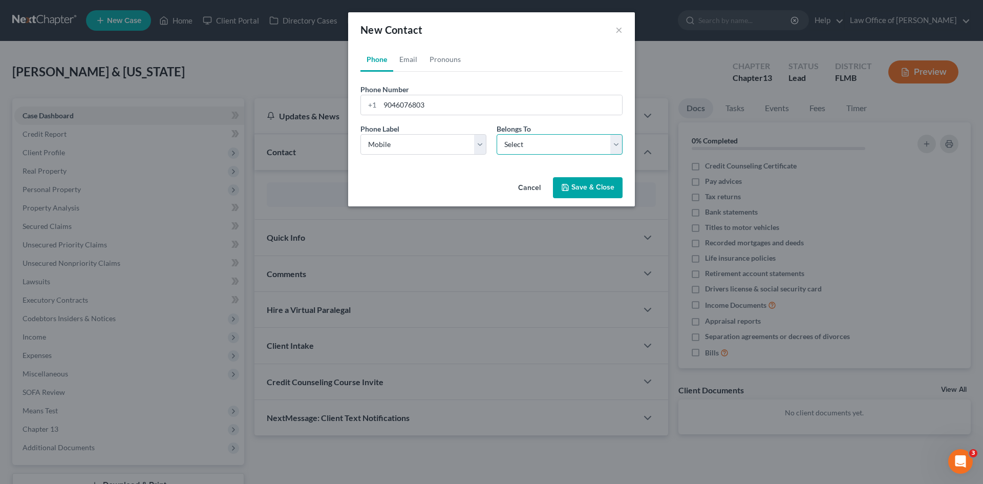
click at [516, 149] on select "Select Client Spouse Other" at bounding box center [560, 144] width 126 height 20
select select "0"
click at [497, 134] on select "Select Client Spouse Other" at bounding box center [560, 144] width 126 height 20
select select "0"
click at [405, 59] on link "Email" at bounding box center [408, 59] width 30 height 25
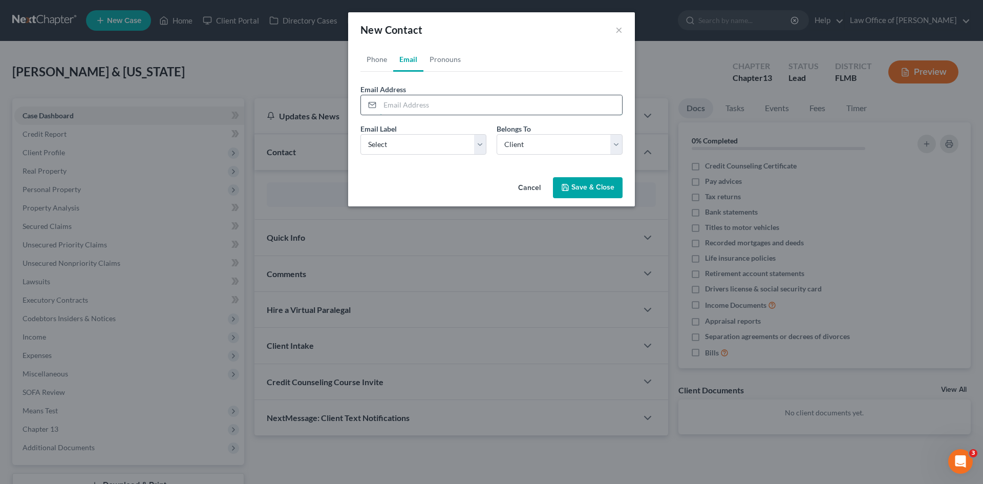
click at [421, 103] on input "email" at bounding box center [501, 104] width 242 height 19
type input "[EMAIL_ADDRESS][DOMAIN_NAME]"
click at [416, 149] on select "Select Home Work Other" at bounding box center [424, 144] width 126 height 20
select select "0"
click at [361, 134] on select "Select Home Work Other" at bounding box center [424, 144] width 126 height 20
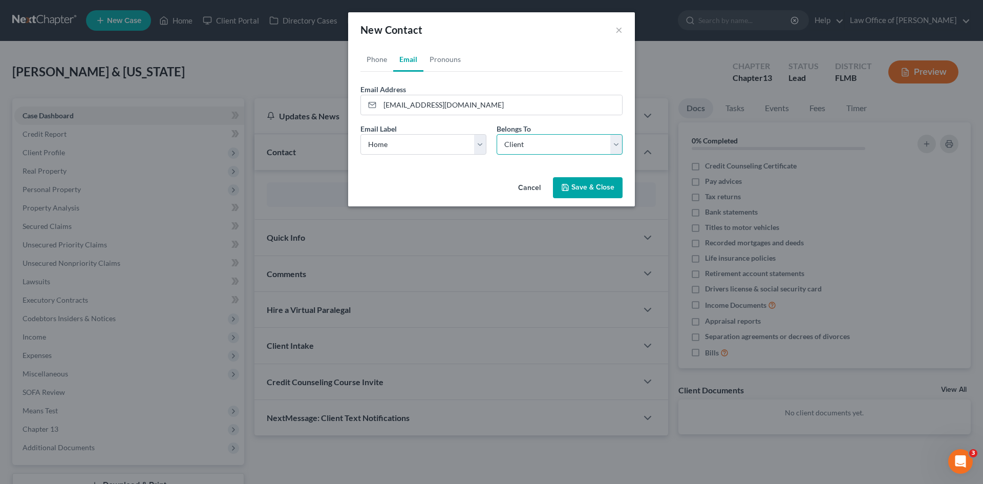
click at [537, 145] on select "Select Client Spouse Other" at bounding box center [560, 144] width 126 height 20
click at [587, 184] on button "Save & Close" at bounding box center [588, 188] width 70 height 22
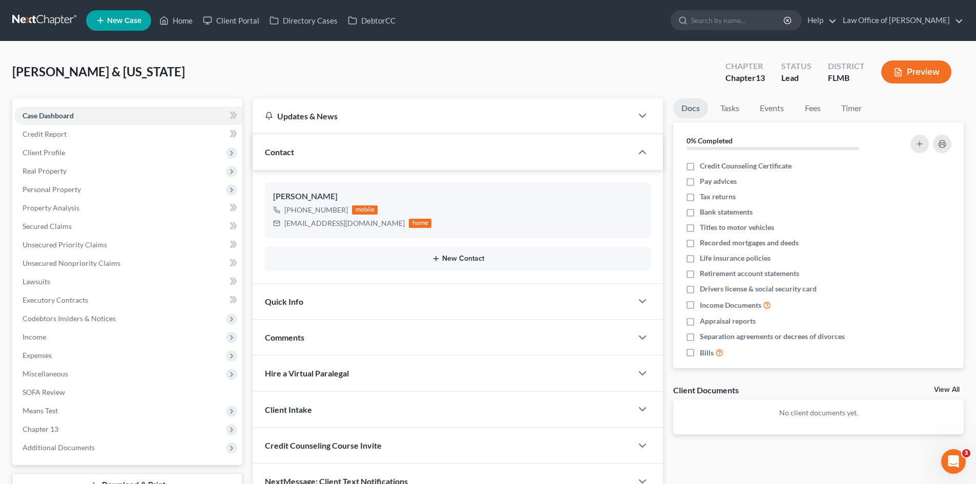
click at [452, 261] on button "New Contact" at bounding box center [457, 259] width 369 height 8
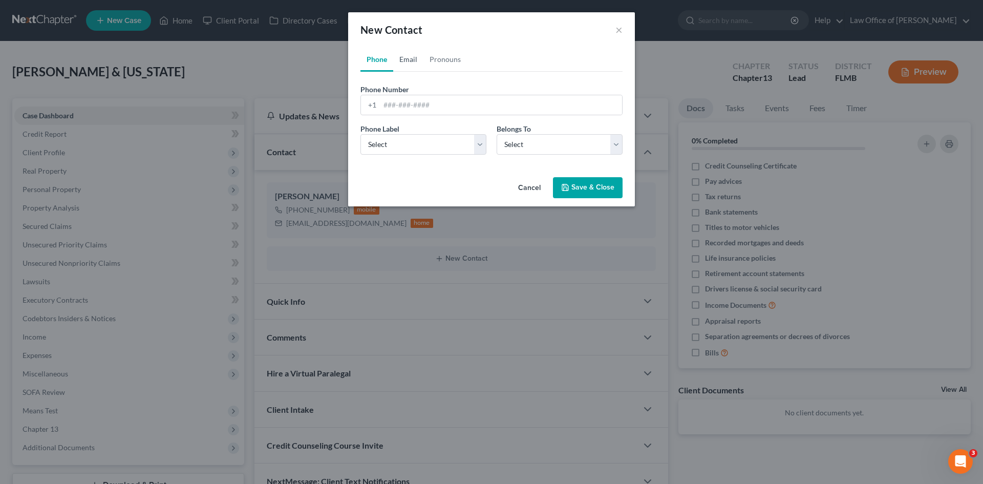
click at [408, 59] on link "Email" at bounding box center [408, 59] width 30 height 25
click at [417, 108] on input "email" at bounding box center [501, 104] width 242 height 19
type input "[EMAIL_ADDRESS][DOMAIN_NAME]"
click at [371, 146] on select "Select Home Work Other" at bounding box center [424, 144] width 126 height 20
select select "0"
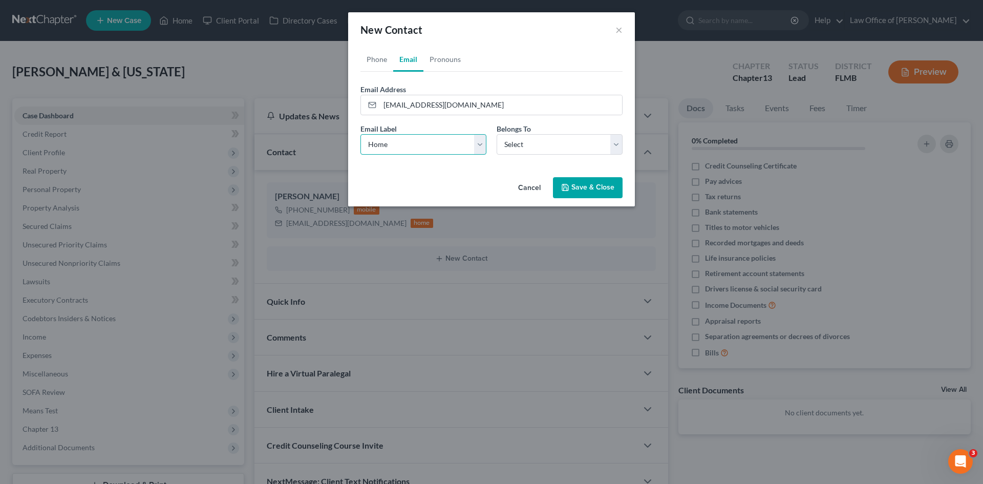
click at [361, 134] on select "Select Home Work Other" at bounding box center [424, 144] width 126 height 20
click at [522, 135] on select "Select Client Spouse Other" at bounding box center [560, 144] width 126 height 20
select select "1"
click at [497, 134] on select "Select Client Spouse Other" at bounding box center [560, 144] width 126 height 20
click at [573, 183] on button "Save & Close" at bounding box center [588, 188] width 70 height 22
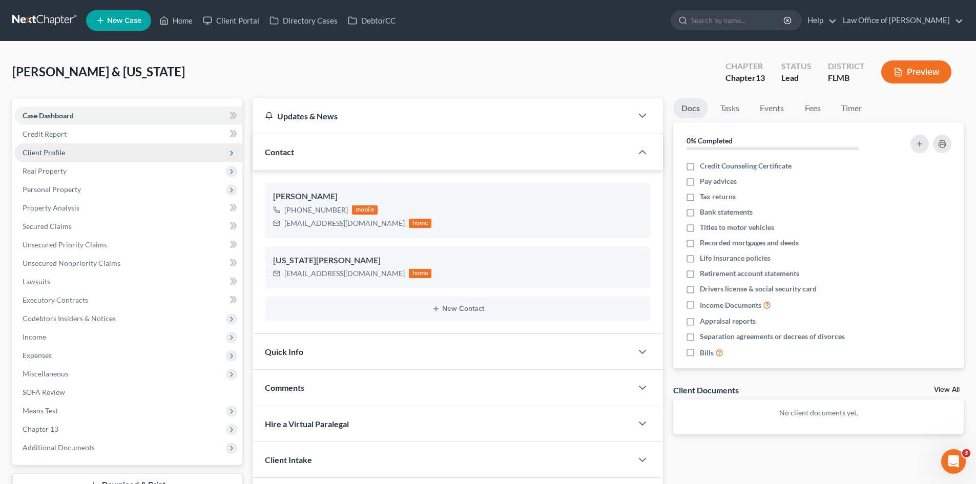
click at [79, 149] on span "Client Profile" at bounding box center [128, 152] width 228 height 18
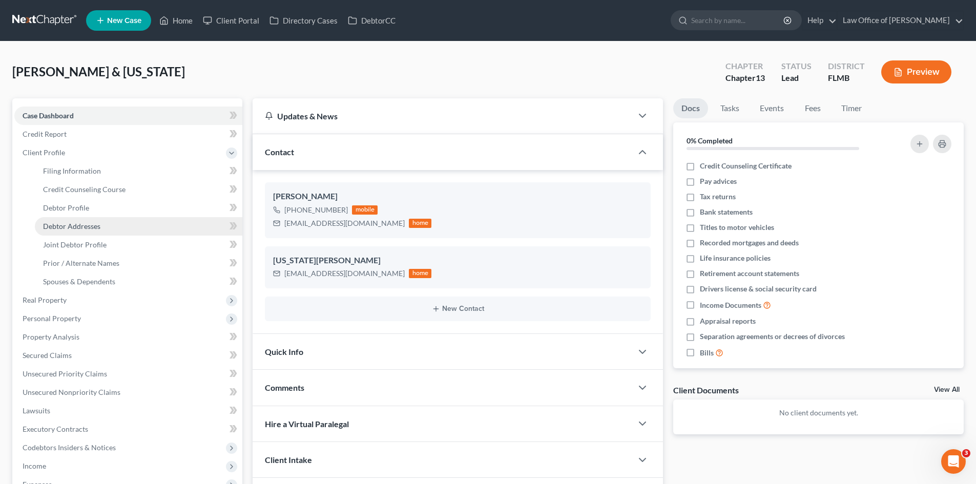
click at [91, 231] on link "Debtor Addresses" at bounding box center [138, 226] width 207 height 18
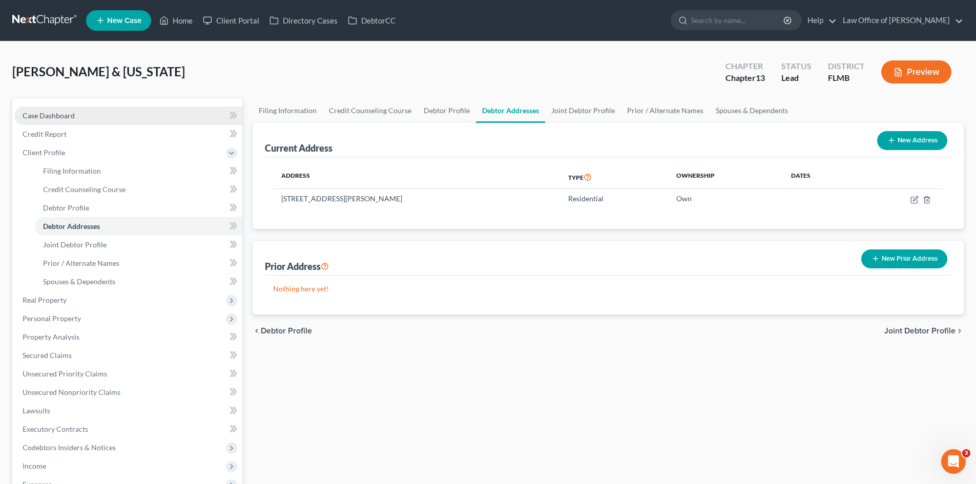
click at [78, 115] on link "Case Dashboard" at bounding box center [128, 116] width 228 height 18
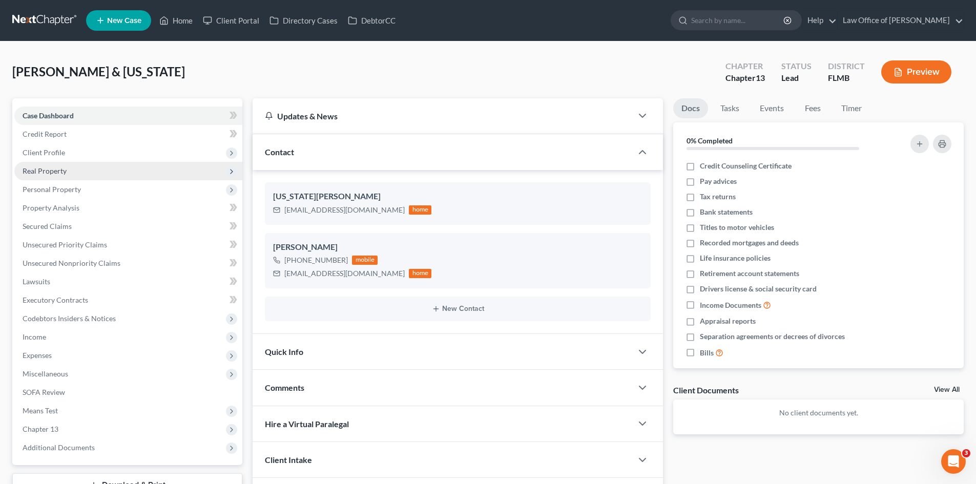
click at [92, 165] on span "Real Property" at bounding box center [128, 171] width 228 height 18
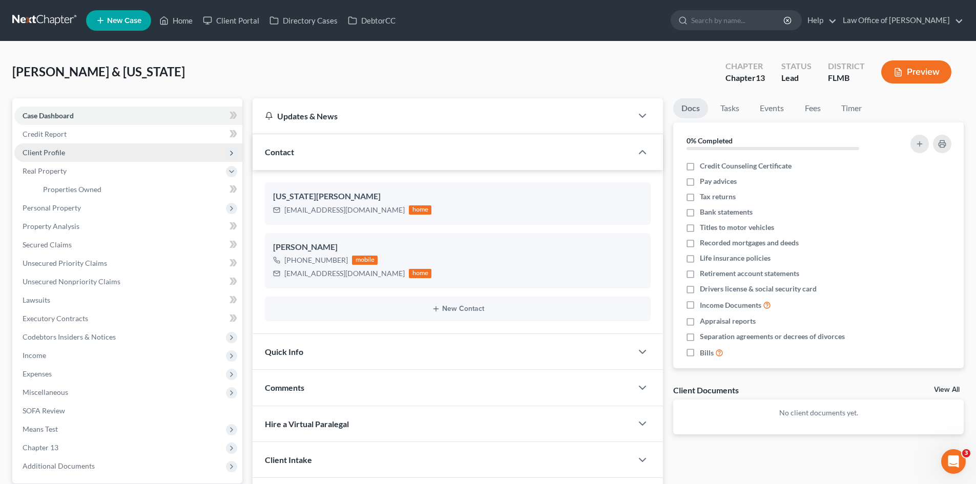
click at [91, 156] on span "Client Profile" at bounding box center [128, 152] width 228 height 18
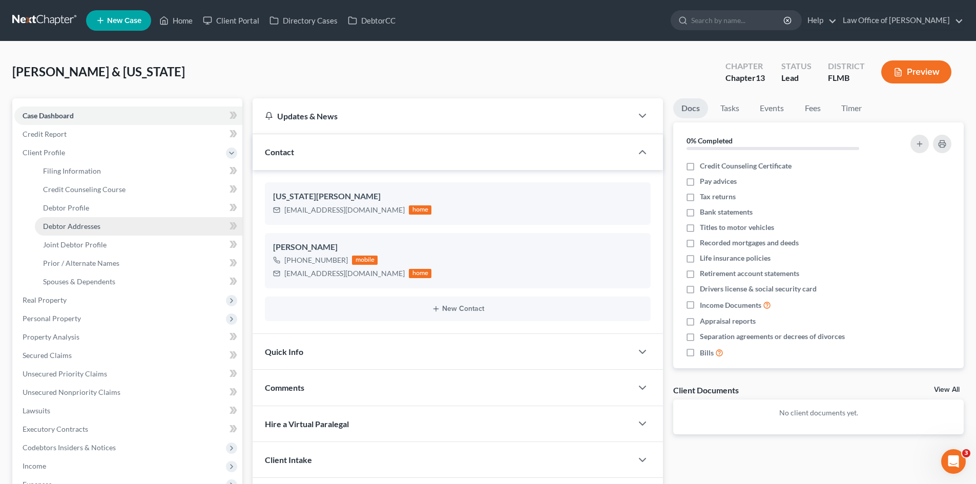
click at [98, 225] on span "Debtor Addresses" at bounding box center [71, 226] width 57 height 9
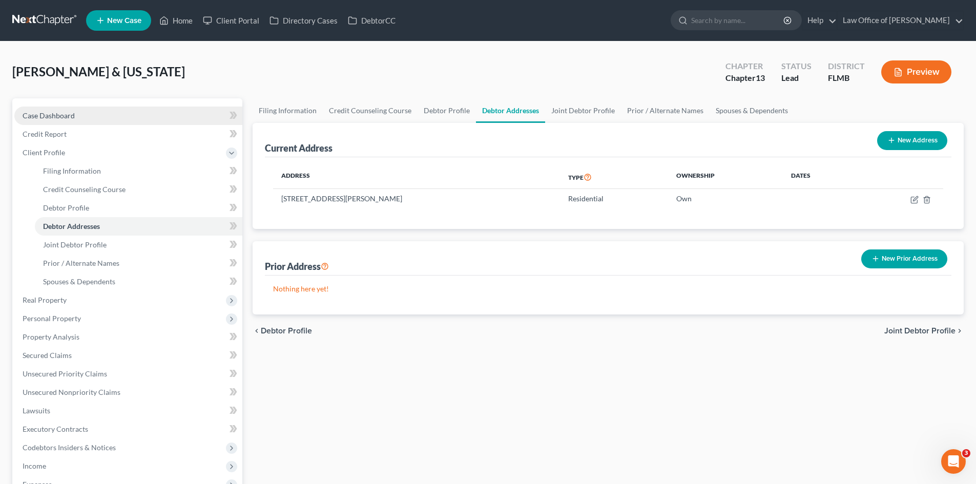
drag, startPoint x: 97, startPoint y: 116, endPoint x: 119, endPoint y: 115, distance: 21.6
click at [97, 116] on link "Case Dashboard" at bounding box center [128, 116] width 228 height 18
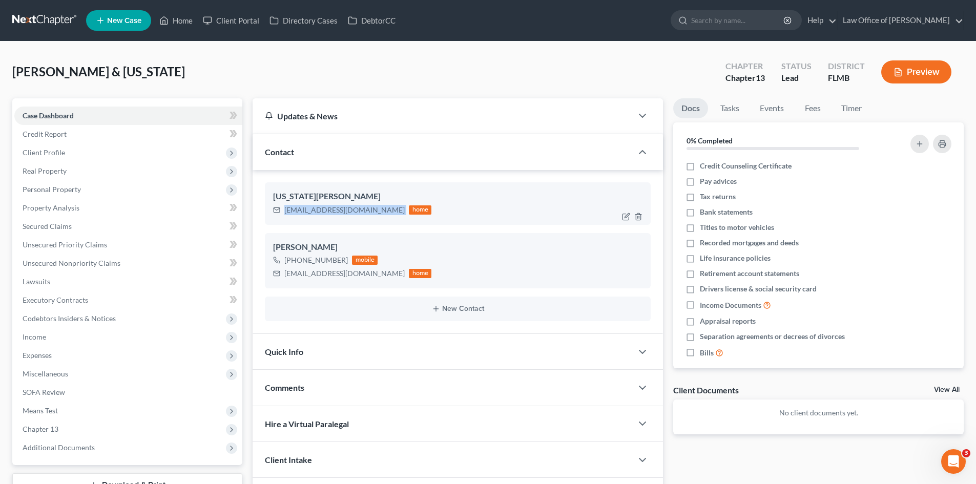
drag, startPoint x: 345, startPoint y: 209, endPoint x: 276, endPoint y: 212, distance: 68.7
click at [276, 212] on div "[EMAIL_ADDRESS][DOMAIN_NAME] home" at bounding box center [352, 209] width 158 height 13
click at [59, 155] on span "Client Profile" at bounding box center [44, 152] width 43 height 9
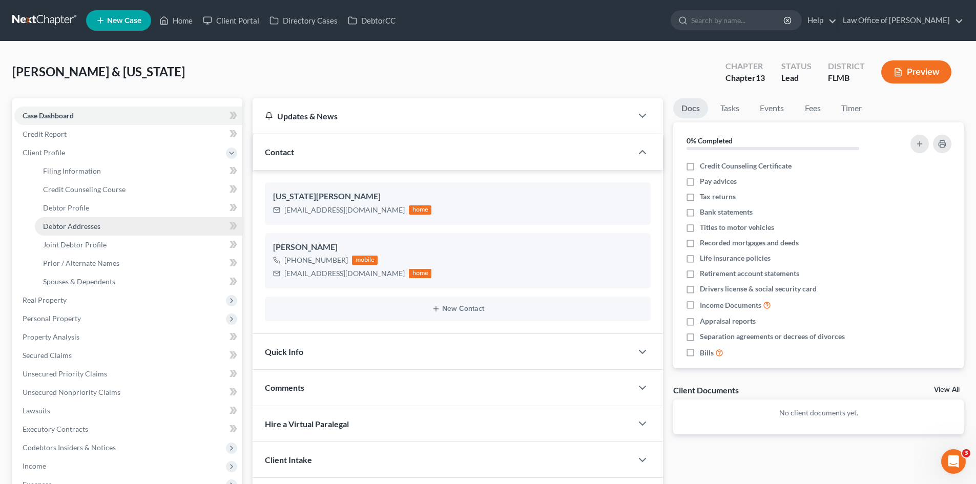
click at [102, 225] on link "Debtor Addresses" at bounding box center [138, 226] width 207 height 18
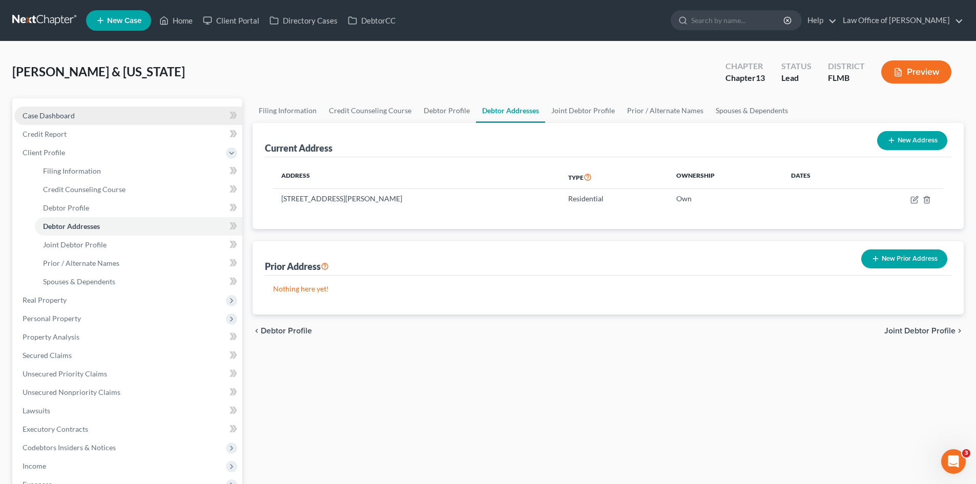
drag, startPoint x: 56, startPoint y: 115, endPoint x: 74, endPoint y: 113, distance: 18.5
click at [56, 115] on span "Case Dashboard" at bounding box center [49, 115] width 52 height 9
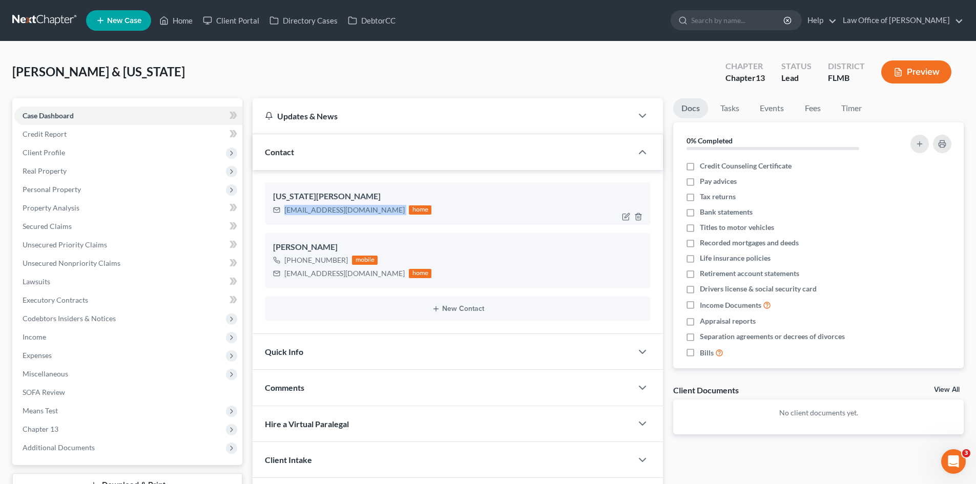
drag, startPoint x: 345, startPoint y: 210, endPoint x: 286, endPoint y: 209, distance: 59.4
click at [286, 209] on div "[EMAIL_ADDRESS][DOMAIN_NAME] home" at bounding box center [352, 209] width 158 height 13
copy div "[EMAIL_ADDRESS][DOMAIN_NAME]"
drag, startPoint x: 67, startPoint y: 149, endPoint x: 116, endPoint y: 177, distance: 56.7
click at [67, 149] on span "Client Profile" at bounding box center [128, 152] width 228 height 18
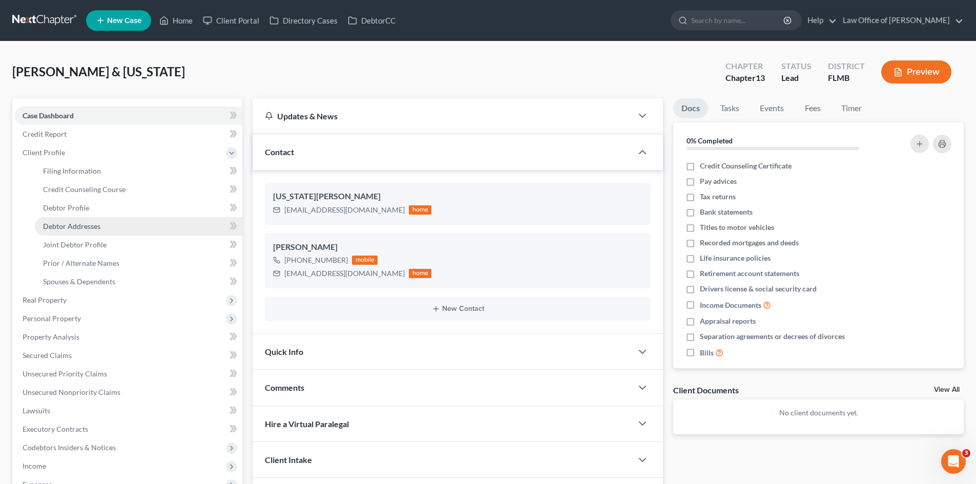
drag, startPoint x: 89, startPoint y: 228, endPoint x: 220, endPoint y: 224, distance: 131.7
click at [90, 229] on span "Debtor Addresses" at bounding box center [71, 226] width 57 height 9
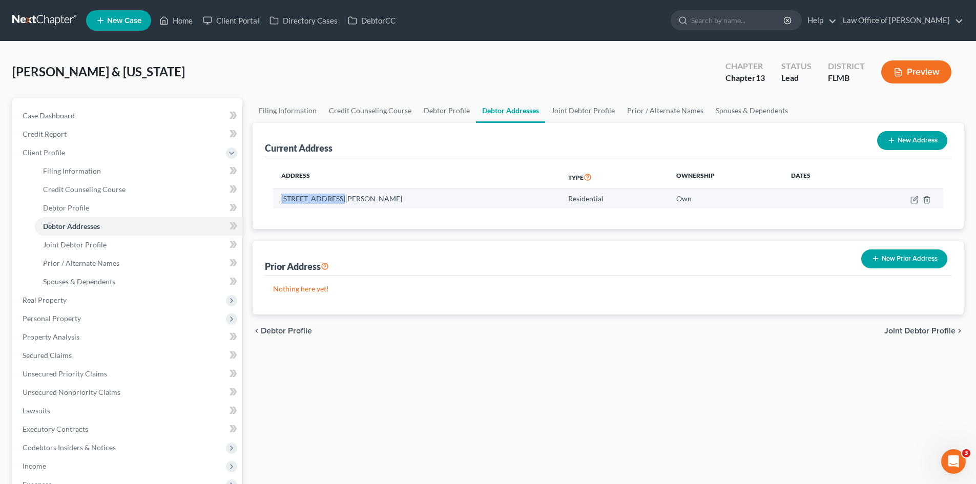
drag, startPoint x: 336, startPoint y: 199, endPoint x: 277, endPoint y: 201, distance: 58.9
click at [281, 201] on td "[STREET_ADDRESS][PERSON_NAME]" at bounding box center [416, 198] width 287 height 19
copy td "[STREET_ADDRESS][PERSON_NAME]"
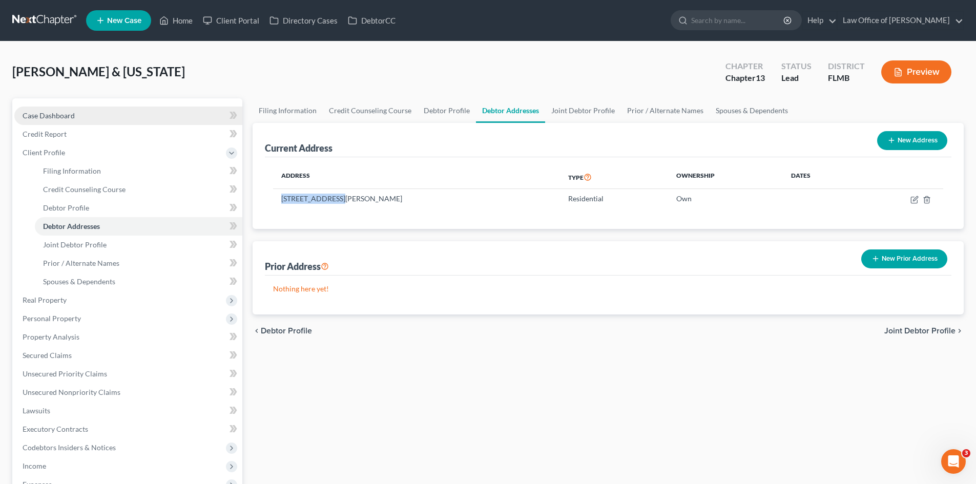
drag, startPoint x: 79, startPoint y: 124, endPoint x: 212, endPoint y: 117, distance: 132.8
click at [79, 124] on link "Case Dashboard" at bounding box center [128, 116] width 228 height 18
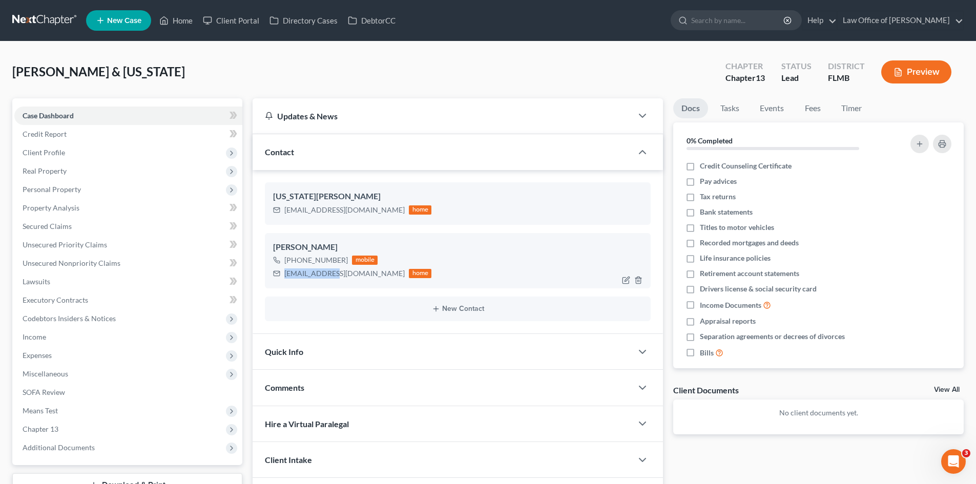
drag, startPoint x: 336, startPoint y: 277, endPoint x: 285, endPoint y: 274, distance: 51.3
click at [285, 274] on div "[EMAIL_ADDRESS][DOMAIN_NAME]" at bounding box center [344, 273] width 120 height 10
copy div "[EMAIL_ADDRESS][DOMAIN_NAME]"
click at [56, 155] on span "Client Profile" at bounding box center [44, 152] width 43 height 9
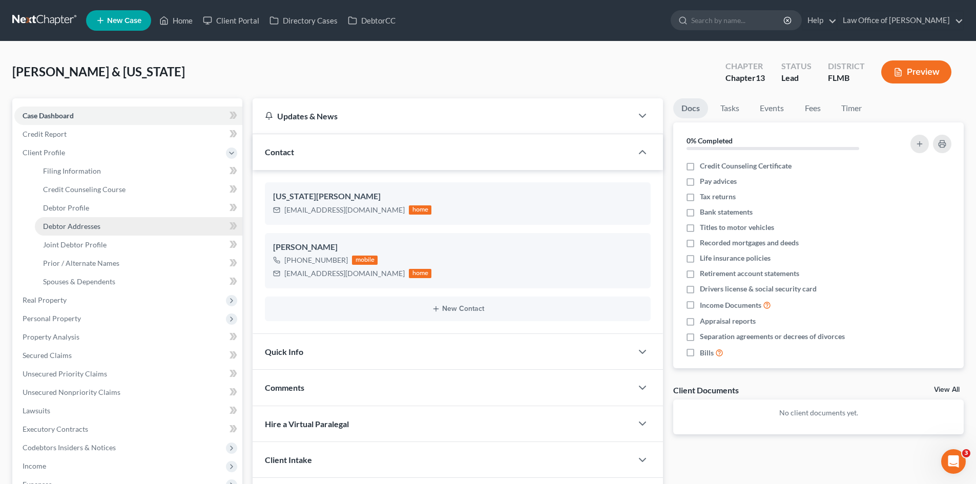
click at [102, 226] on link "Debtor Addresses" at bounding box center [138, 226] width 207 height 18
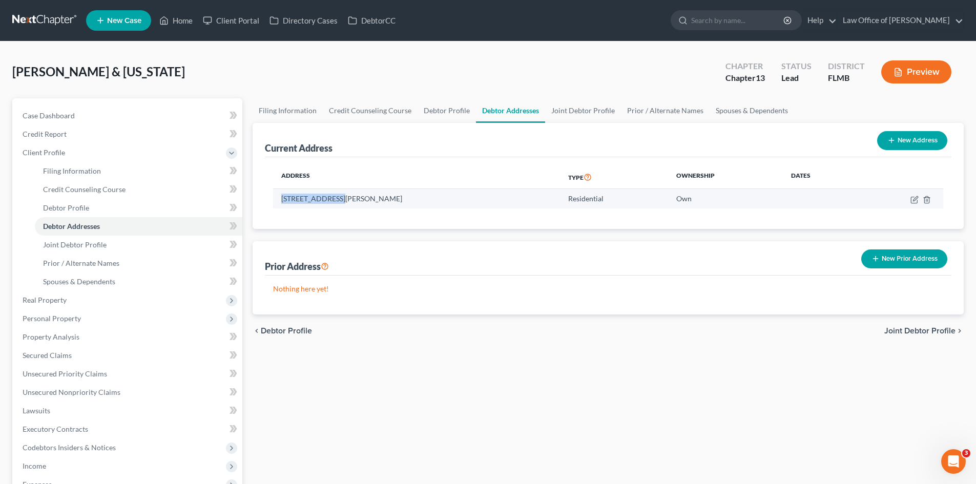
drag, startPoint x: 336, startPoint y: 198, endPoint x: 282, endPoint y: 198, distance: 54.3
click at [282, 198] on td "[STREET_ADDRESS][PERSON_NAME]" at bounding box center [416, 198] width 287 height 19
copy td "[STREET_ADDRESS][PERSON_NAME]"
drag, startPoint x: 69, startPoint y: 121, endPoint x: 228, endPoint y: 138, distance: 159.6
click at [69, 121] on link "Case Dashboard" at bounding box center [128, 116] width 228 height 18
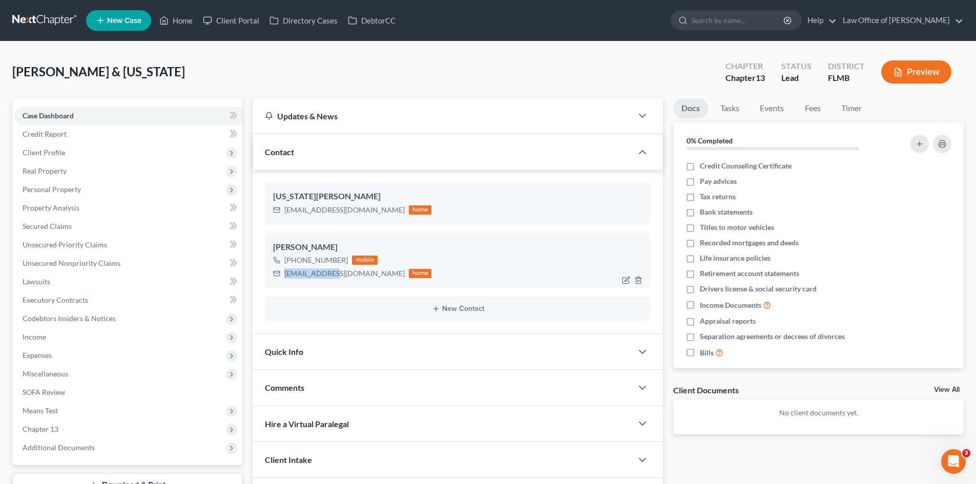
drag, startPoint x: 336, startPoint y: 275, endPoint x: 274, endPoint y: 275, distance: 62.0
click at [274, 275] on div "[EMAIL_ADDRESS][DOMAIN_NAME] home" at bounding box center [352, 273] width 158 height 13
copy div "[EMAIL_ADDRESS][DOMAIN_NAME]"
click at [175, 18] on link "Home" at bounding box center [176, 20] width 44 height 18
